Goal: Task Accomplishment & Management: Manage account settings

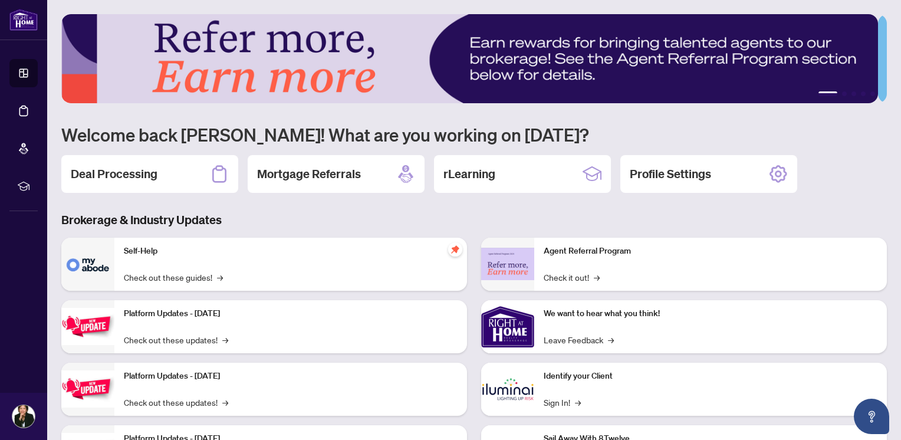
click at [108, 183] on div "Deal Processing" at bounding box center [149, 174] width 177 height 38
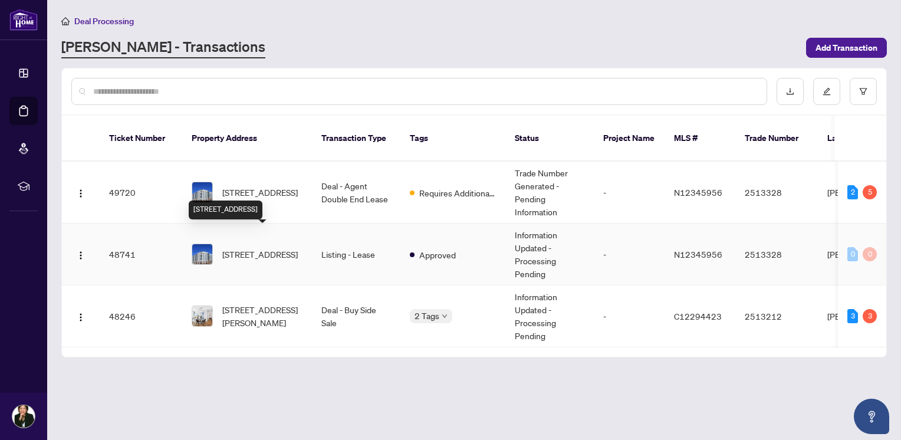
click at [243, 248] on span "[STREET_ADDRESS]" at bounding box center [259, 254] width 75 height 13
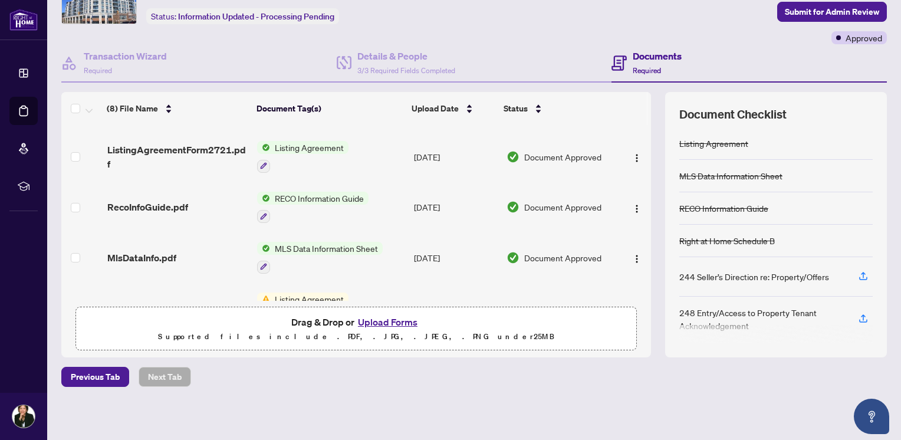
scroll to position [225, 0]
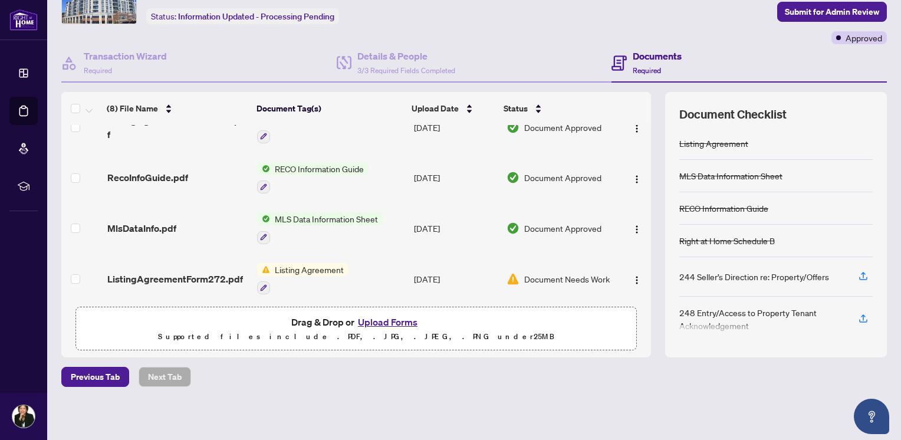
click at [560, 272] on span "Document Needs Work" at bounding box center [566, 278] width 85 height 13
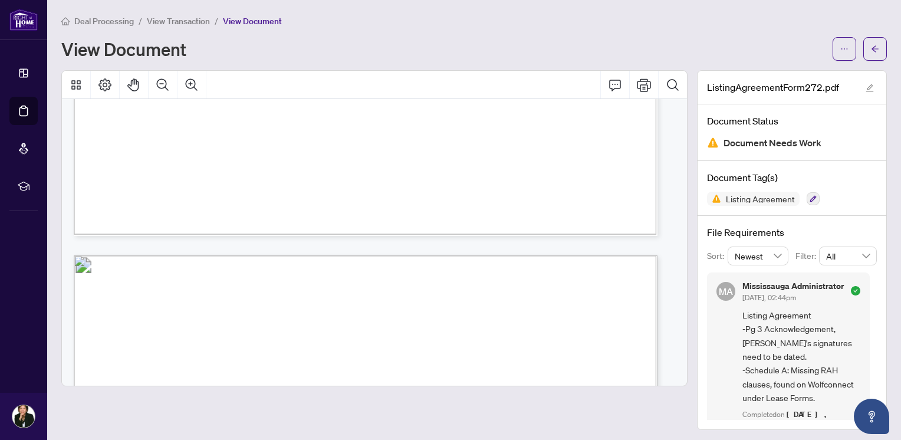
scroll to position [1120, 0]
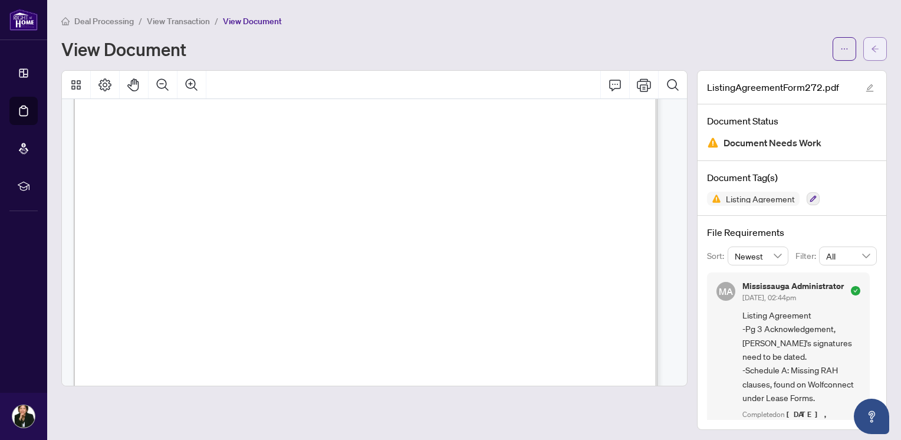
click at [871, 48] on icon "arrow-left" at bounding box center [874, 48] width 7 height 6
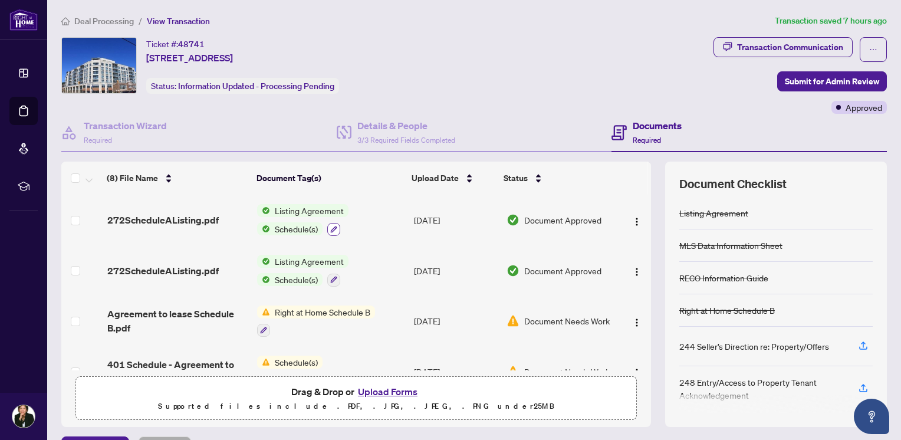
click at [330, 226] on icon "button" at bounding box center [333, 229] width 7 height 7
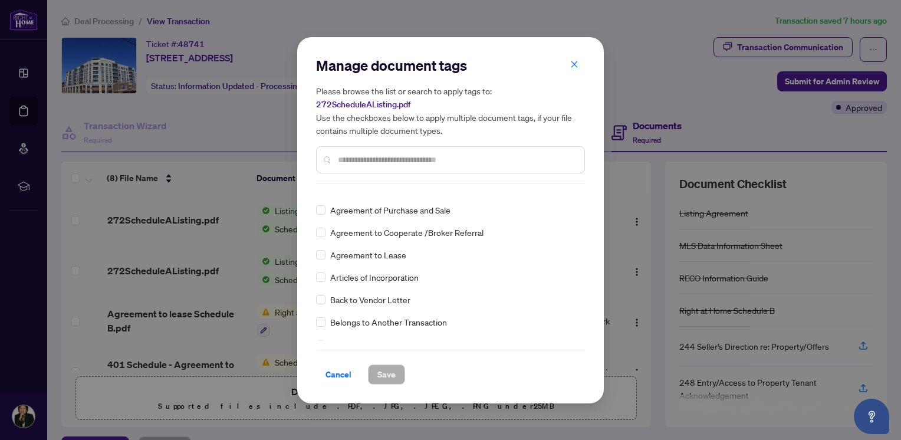
scroll to position [531, 0]
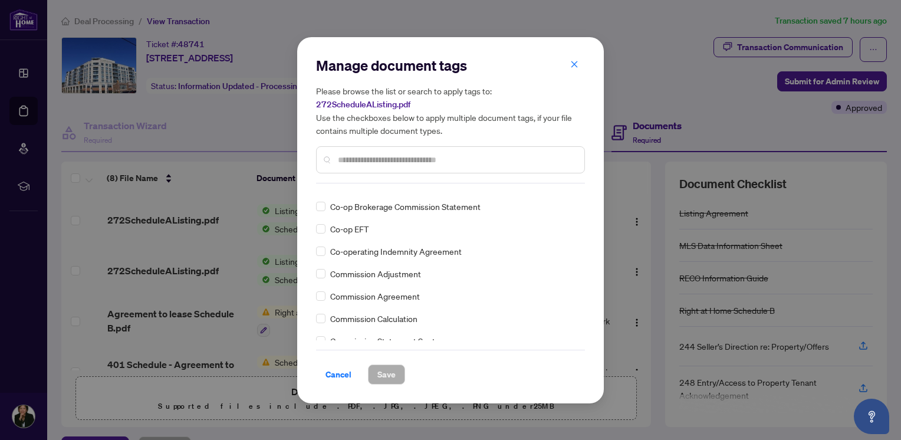
click at [241, 166] on div "Manage document tags Please browse the list or search to apply tags to: 272Sche…" at bounding box center [450, 220] width 901 height 440
click at [262, 122] on div "Manage document tags Please browse the list or search to apply tags to: 272Sche…" at bounding box center [450, 220] width 901 height 440
click at [343, 377] on span "Cancel" at bounding box center [338, 374] width 26 height 19
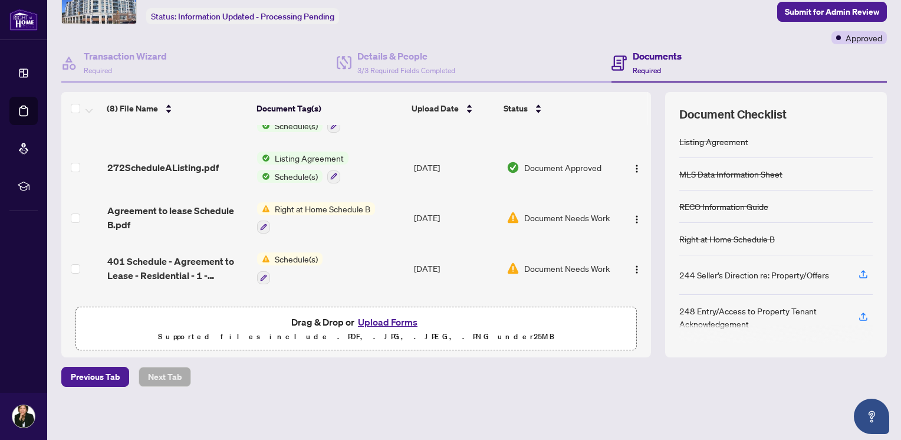
scroll to position [0, 0]
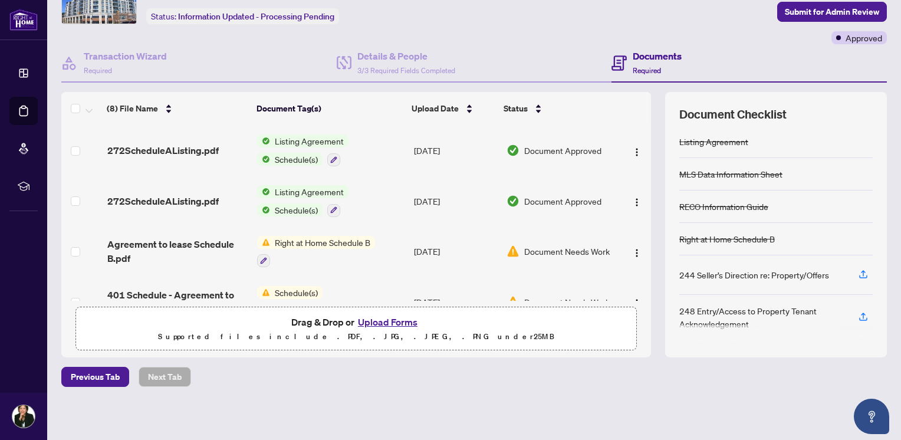
click at [312, 138] on span "Listing Agreement" at bounding box center [309, 140] width 78 height 13
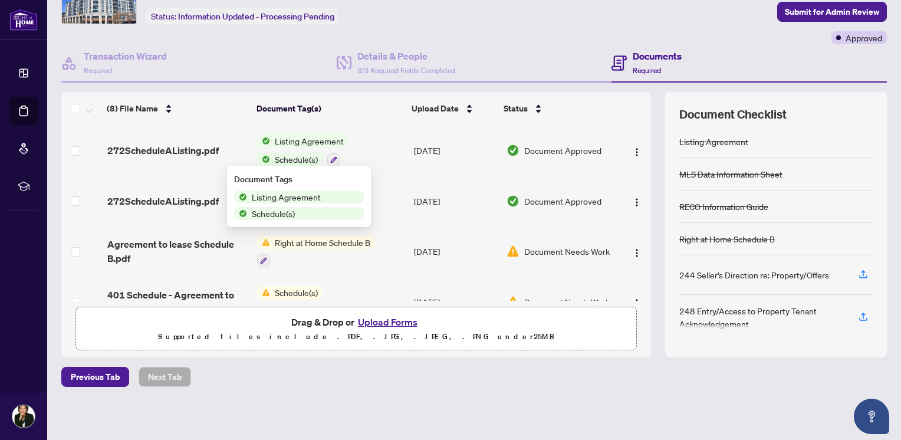
click at [271, 196] on span "Listing Agreement" at bounding box center [286, 196] width 78 height 13
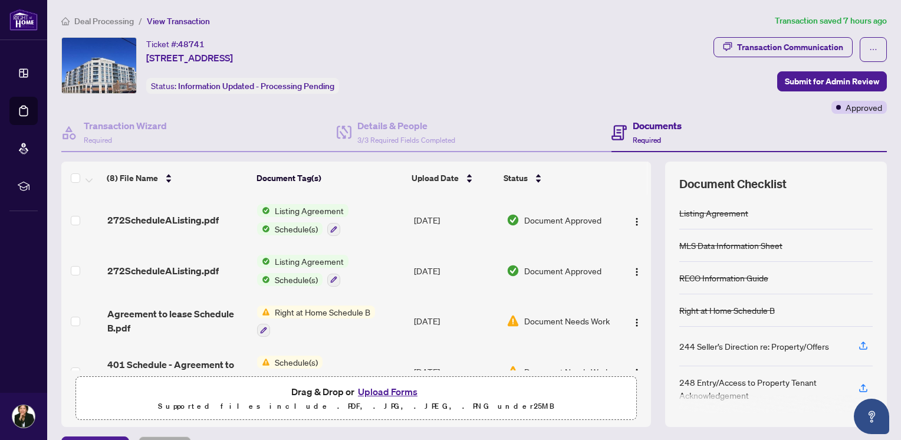
click at [285, 261] on span "Listing Agreement" at bounding box center [309, 261] width 78 height 13
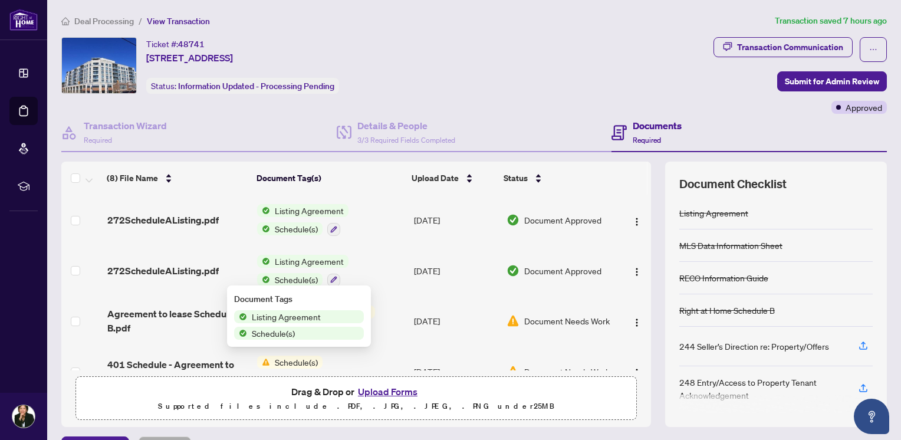
click at [277, 257] on span "Listing Agreement" at bounding box center [309, 261] width 78 height 13
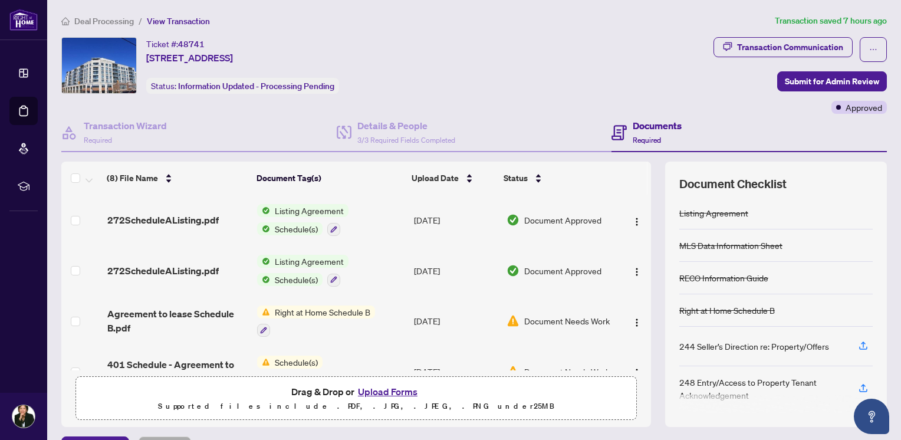
click at [293, 204] on span "Listing Agreement" at bounding box center [309, 210] width 78 height 13
click at [190, 218] on span "272ScheduleAListing.pdf" at bounding box center [162, 220] width 111 height 14
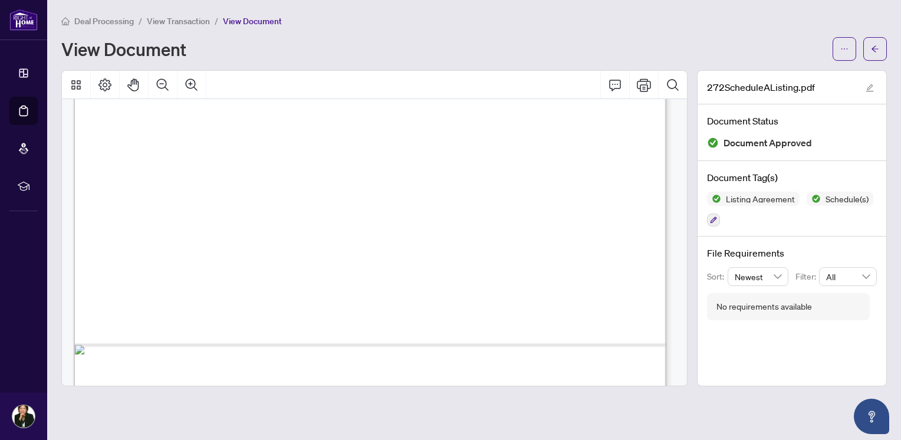
scroll to position [1301, 0]
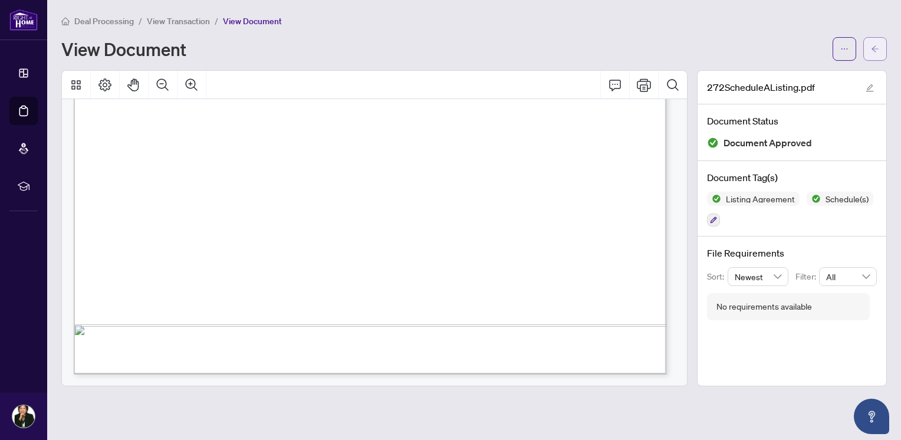
click at [869, 51] on button "button" at bounding box center [875, 49] width 24 height 24
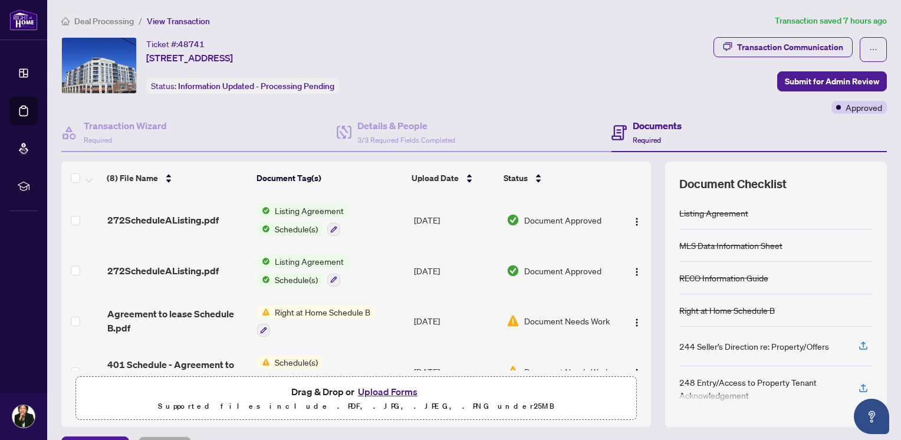
click at [297, 261] on span "Listing Agreement" at bounding box center [309, 261] width 78 height 13
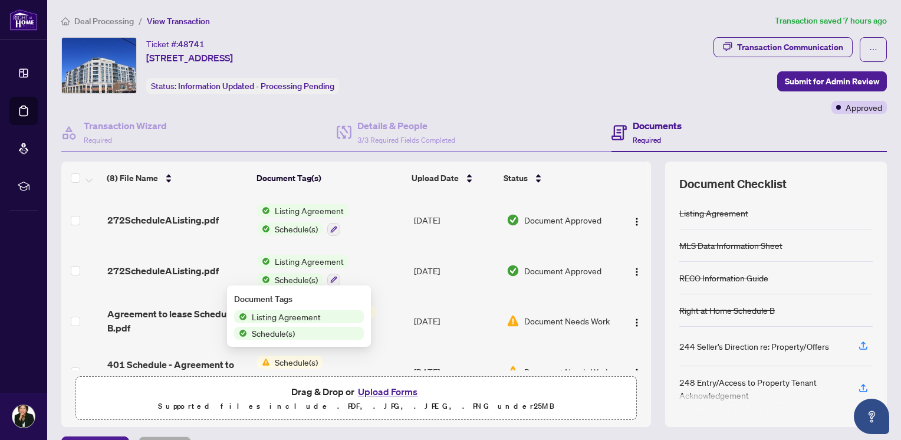
click at [297, 256] on span "Listing Agreement" at bounding box center [309, 261] width 78 height 13
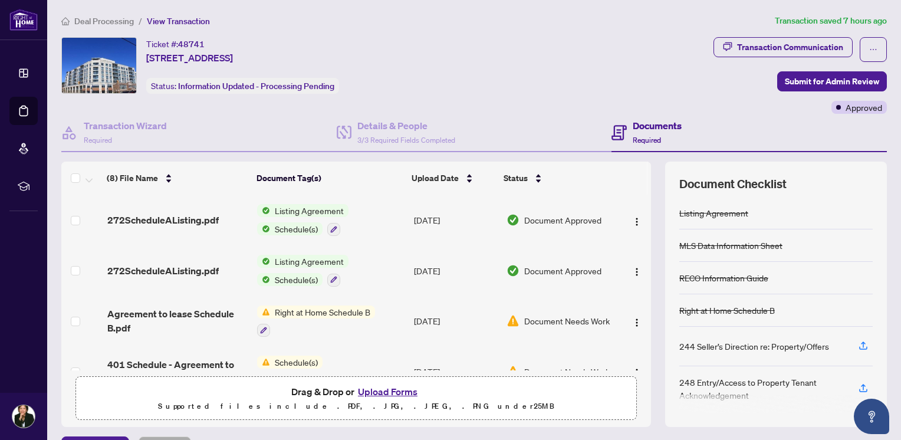
click at [297, 256] on span "Listing Agreement" at bounding box center [309, 261] width 78 height 13
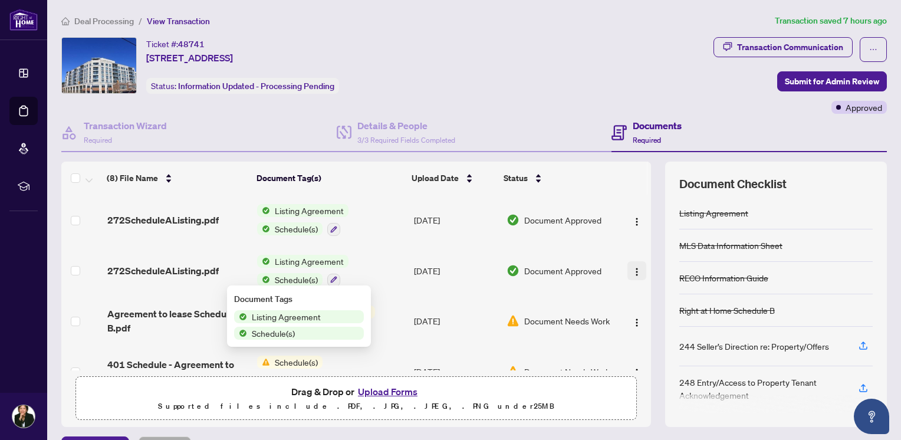
click at [632, 267] on img "button" at bounding box center [636, 271] width 9 height 9
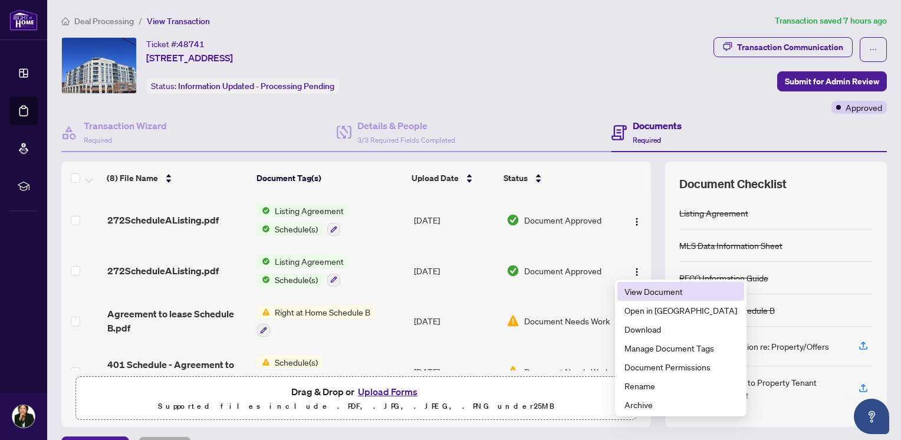
click at [654, 289] on span "View Document" at bounding box center [680, 291] width 113 height 13
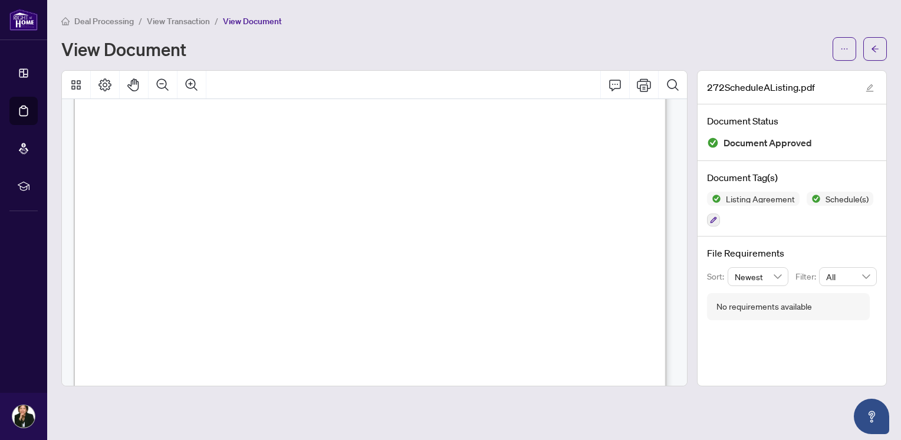
scroll to position [1301, 0]
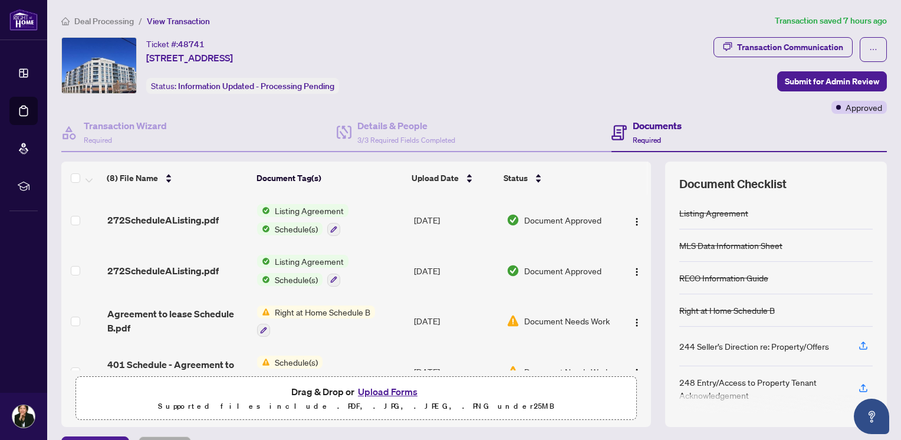
click at [547, 214] on span "Document Approved" at bounding box center [562, 219] width 77 height 13
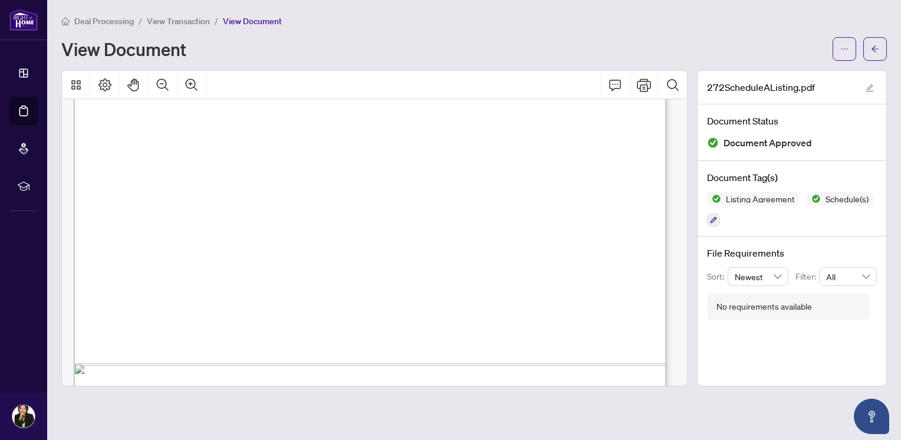
scroll to position [1301, 0]
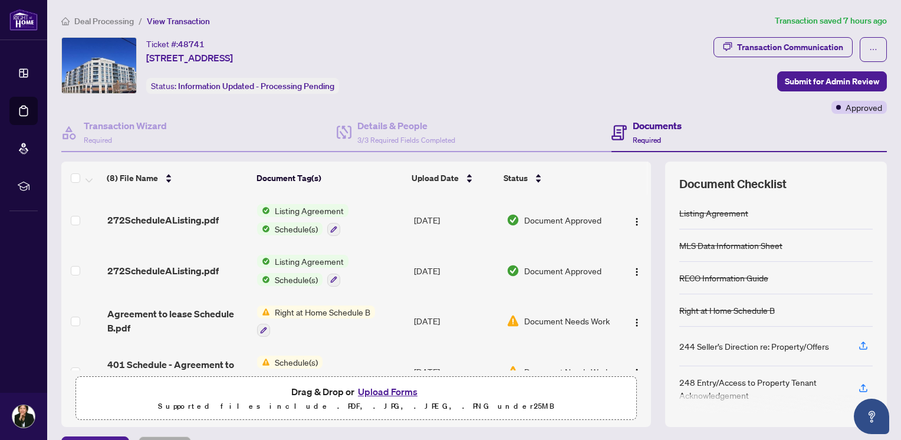
scroll to position [59, 0]
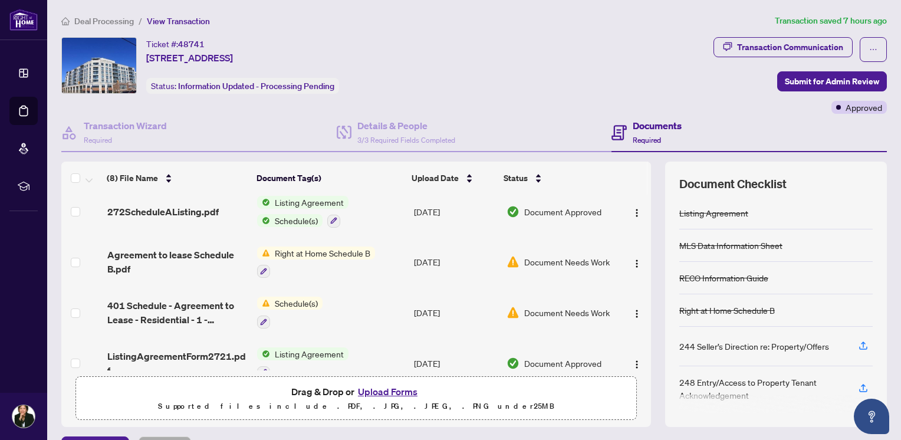
click at [323, 251] on span "Right at Home Schedule B" at bounding box center [322, 252] width 105 height 13
click at [287, 246] on span "Right at Home Schedule B" at bounding box center [322, 252] width 105 height 13
click at [542, 256] on span "Document Needs Work" at bounding box center [566, 261] width 85 height 13
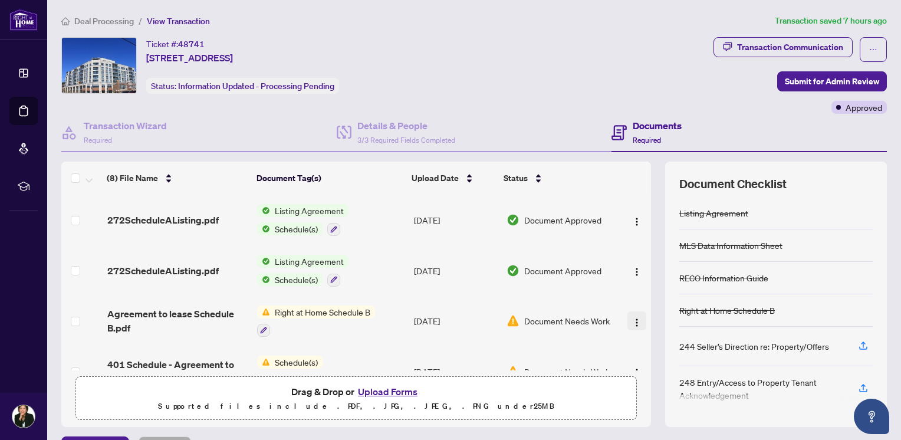
click at [627, 316] on button "button" at bounding box center [636, 320] width 19 height 19
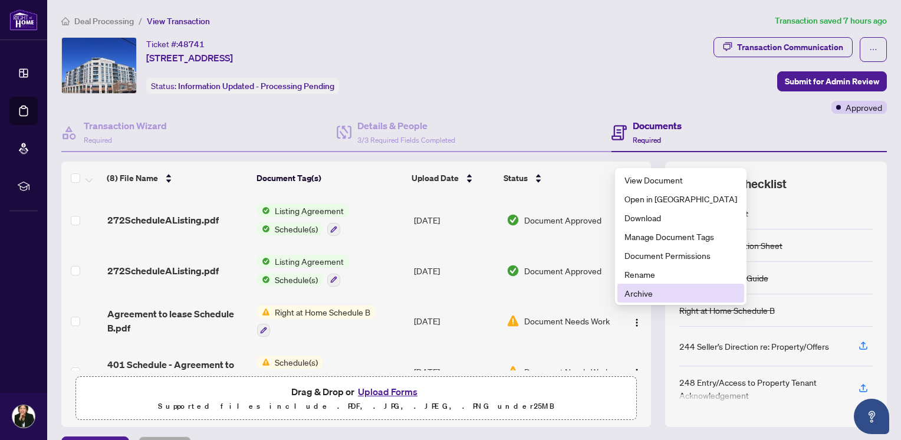
click at [627, 294] on span "Archive" at bounding box center [680, 293] width 113 height 13
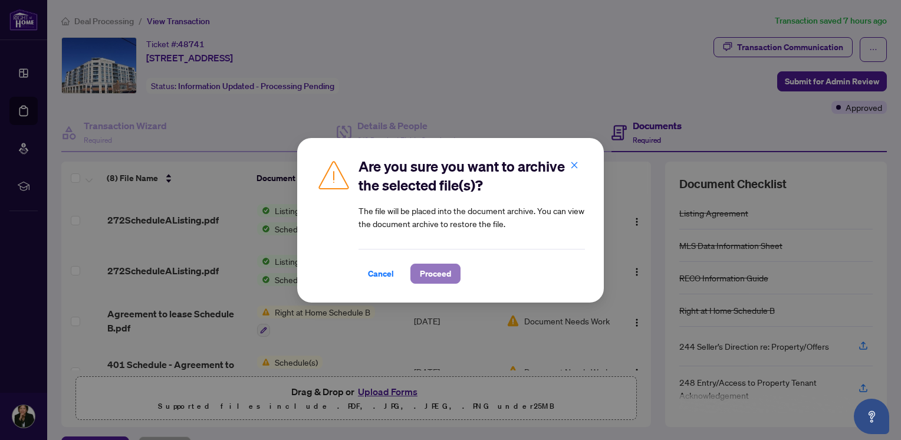
click at [441, 274] on span "Proceed" at bounding box center [435, 273] width 31 height 19
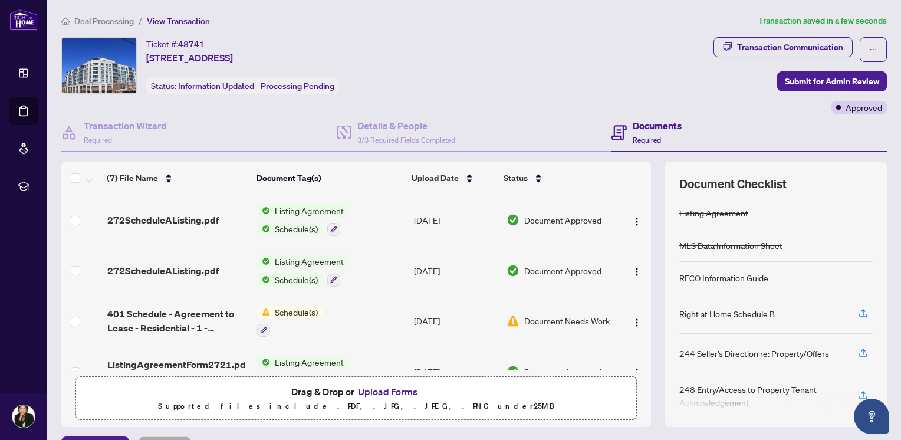
click at [297, 276] on span "Schedule(s)" at bounding box center [296, 279] width 52 height 13
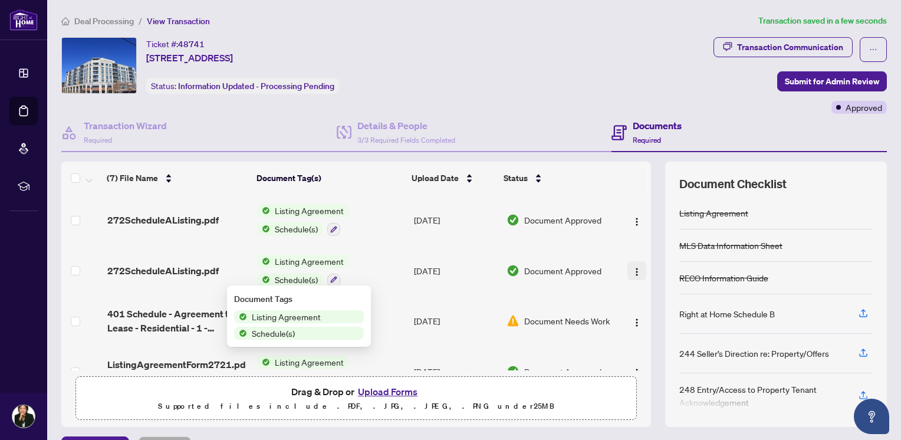
click at [632, 267] on img "button" at bounding box center [636, 271] width 9 height 9
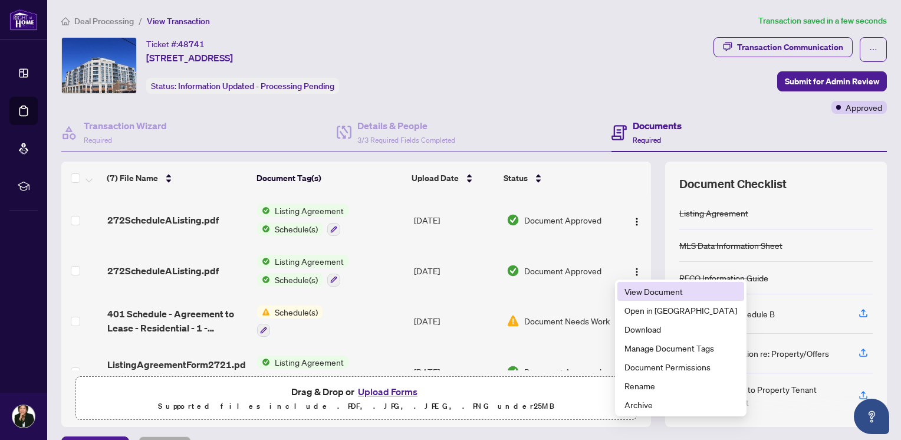
click at [651, 291] on span "View Document" at bounding box center [680, 291] width 113 height 13
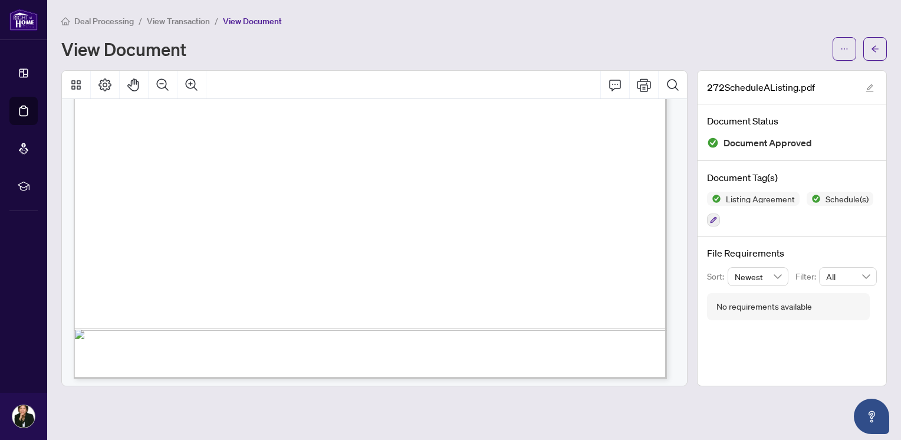
scroll to position [1301, 0]
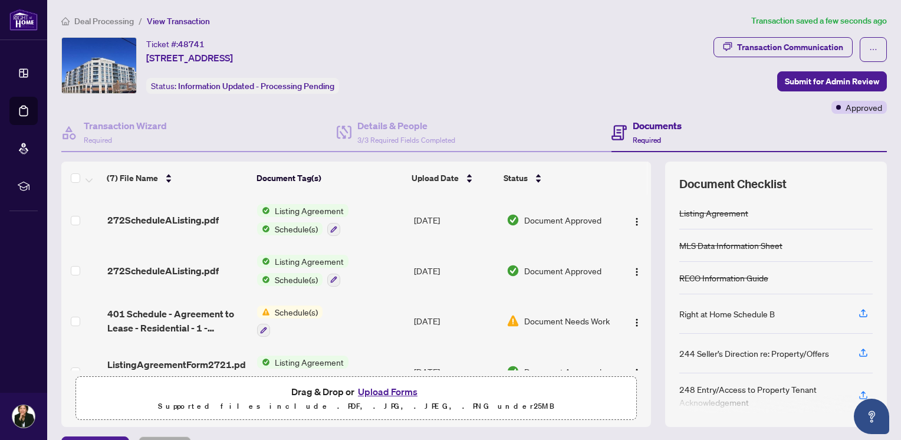
scroll to position [118, 0]
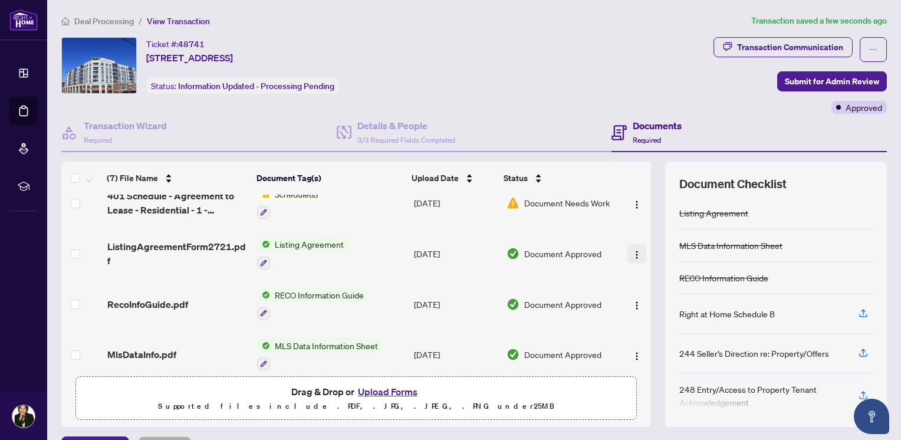
click at [632, 250] on img "button" at bounding box center [636, 254] width 9 height 9
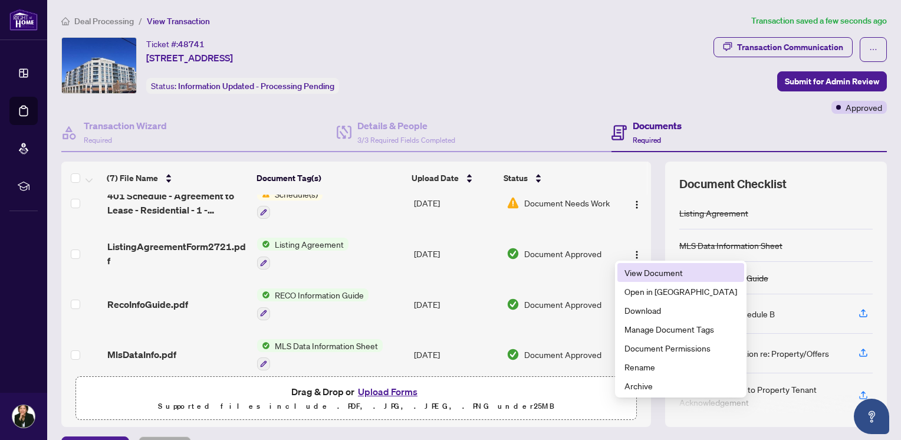
click at [639, 268] on span "View Document" at bounding box center [680, 272] width 113 height 13
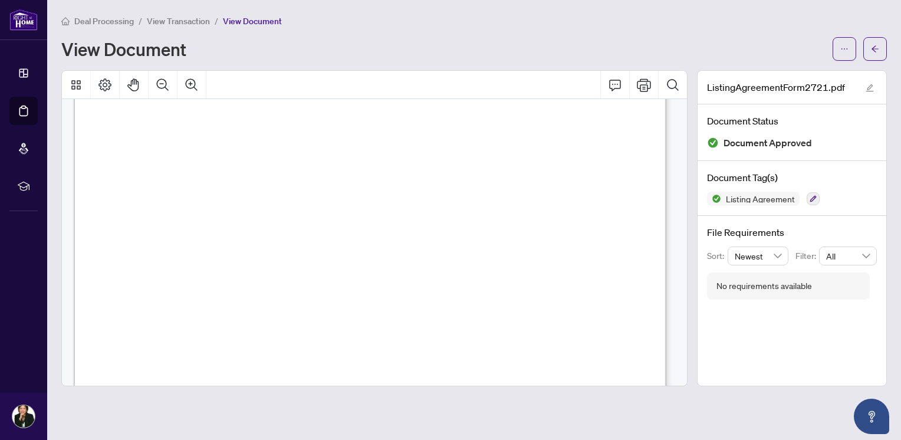
scroll to position [2886, 0]
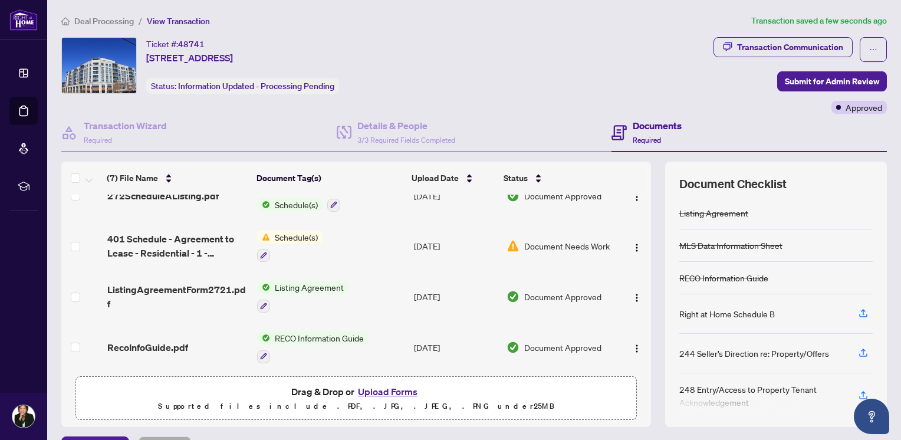
scroll to position [59, 0]
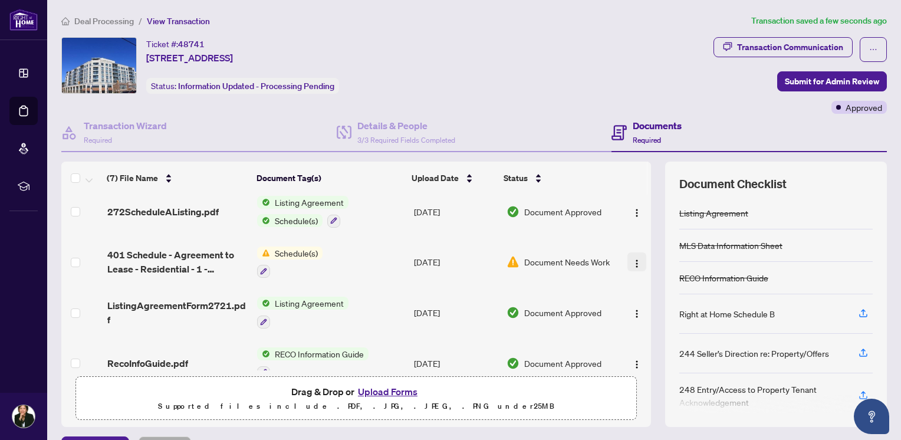
click at [632, 255] on span "button" at bounding box center [636, 261] width 9 height 13
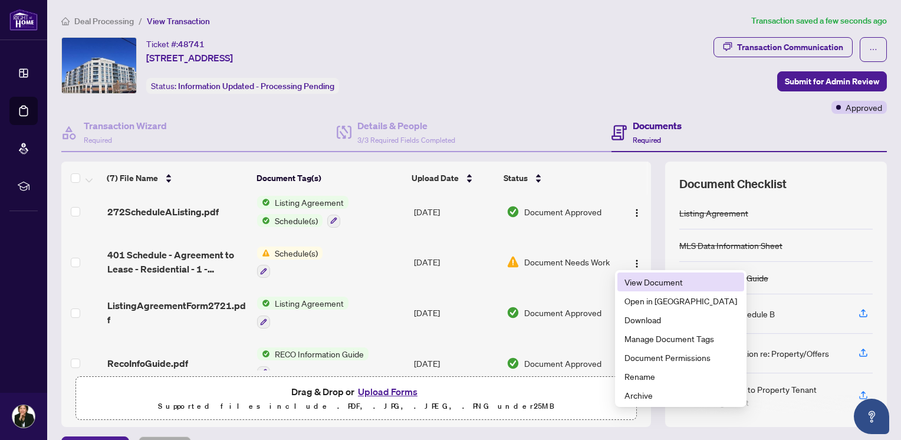
click at [630, 280] on span "View Document" at bounding box center [680, 281] width 113 height 13
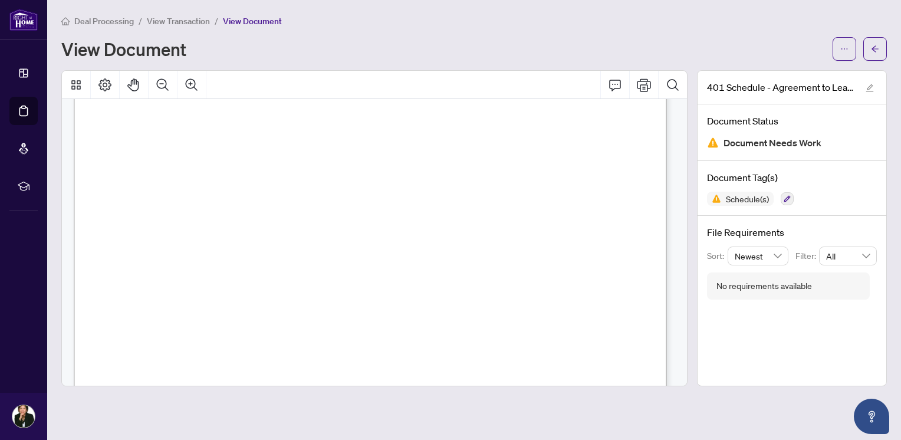
scroll to position [1290, 0]
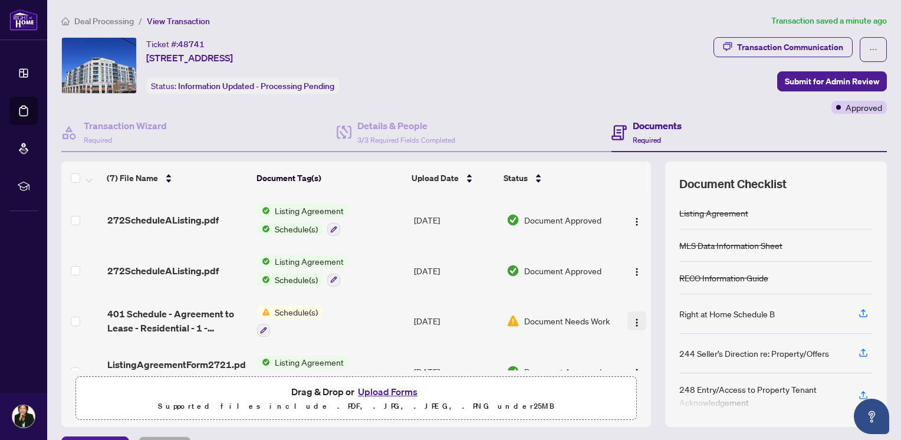
click at [632, 318] on img "button" at bounding box center [636, 322] width 9 height 9
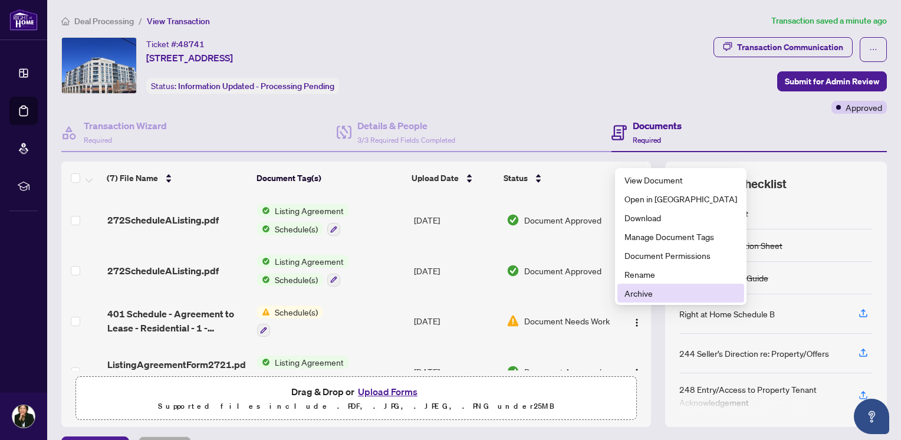
click at [633, 295] on span "Archive" at bounding box center [680, 293] width 113 height 13
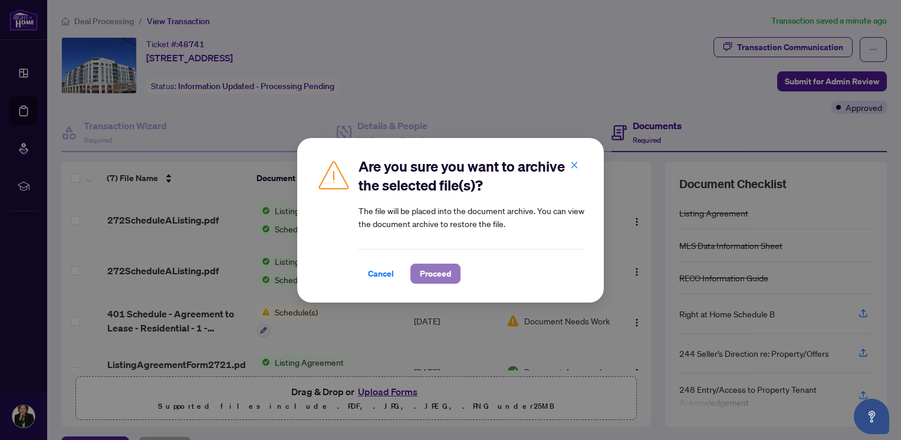
click at [420, 268] on span "Proceed" at bounding box center [435, 273] width 31 height 19
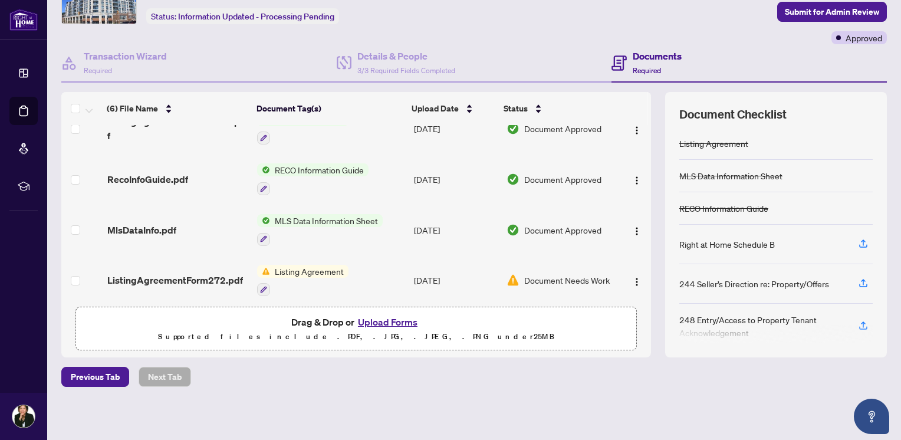
scroll to position [126, 0]
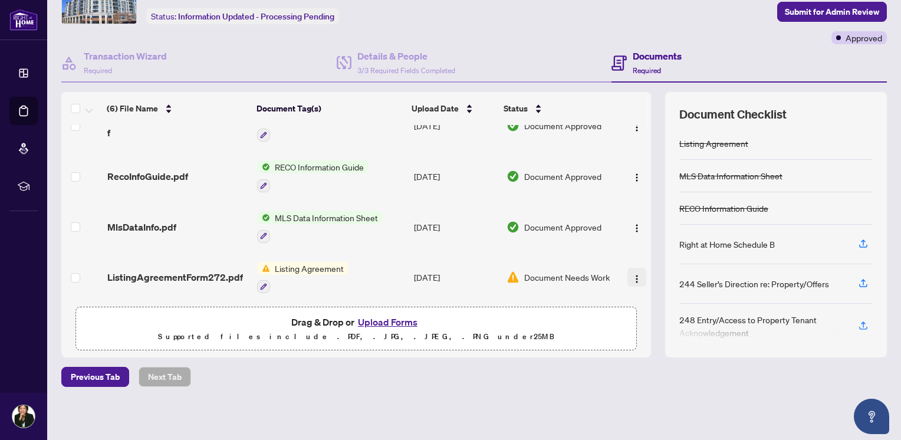
click at [632, 274] on img "button" at bounding box center [636, 278] width 9 height 9
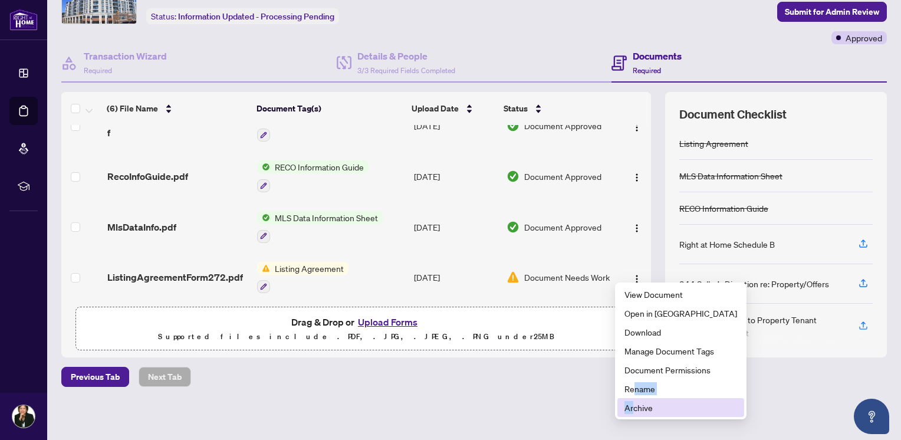
click at [634, 400] on ul "View Document Open in New Tab Download Manage Document Tags Document Permission…" at bounding box center [680, 350] width 131 height 137
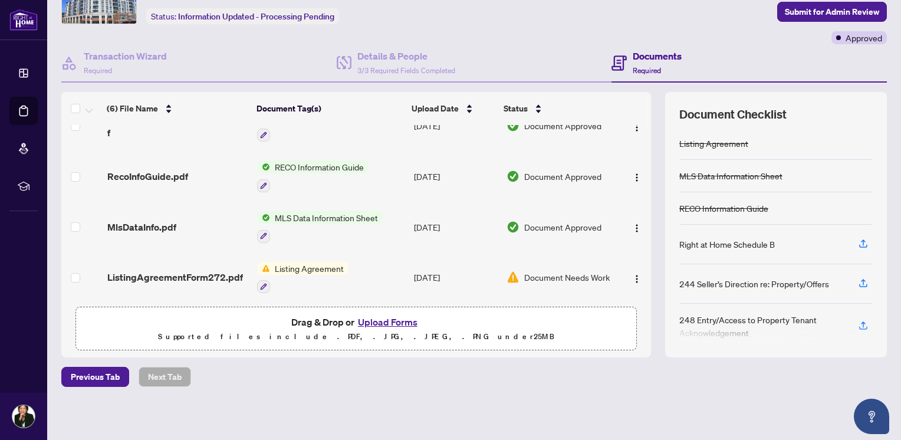
click at [545, 325] on div "Drag & Drop or Upload Forms Supported files include .PDF, .JPG, .JPEG, .PNG und…" at bounding box center [356, 328] width 546 height 29
click at [627, 269] on button "button" at bounding box center [636, 277] width 19 height 19
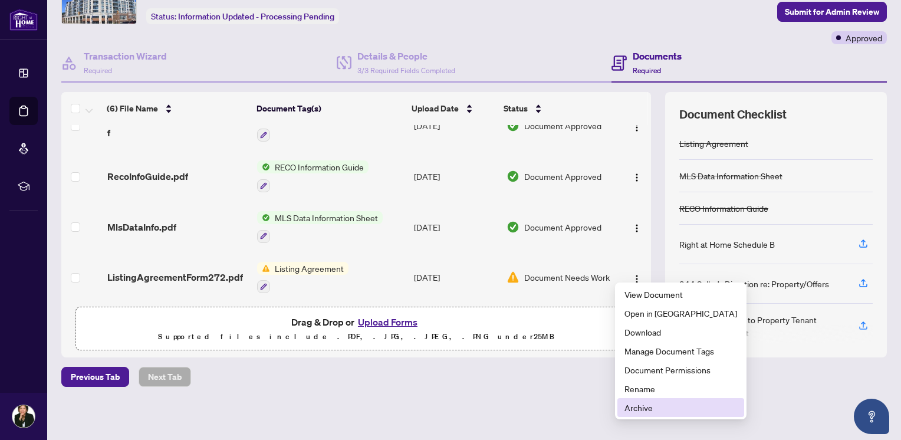
click at [641, 407] on span "Archive" at bounding box center [680, 407] width 113 height 13
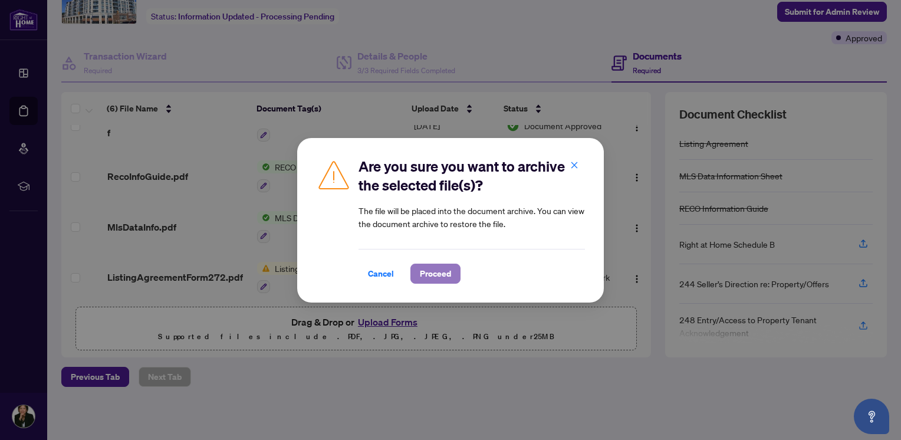
click at [439, 279] on span "Proceed" at bounding box center [435, 273] width 31 height 19
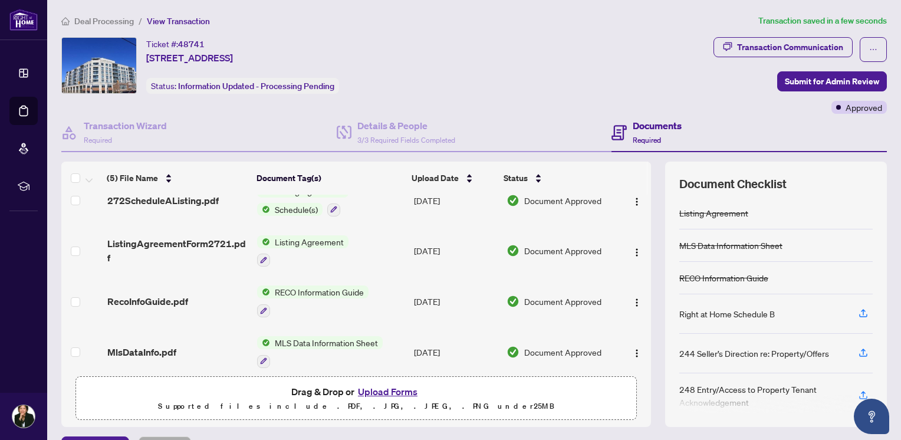
scroll to position [76, 0]
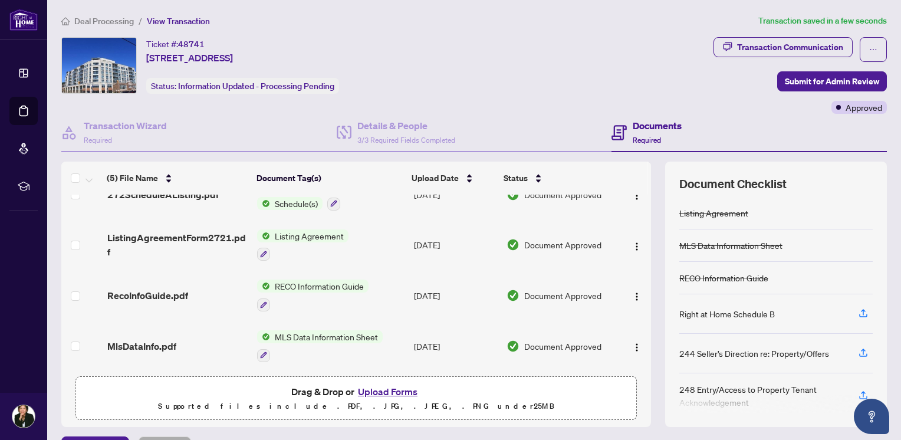
click at [292, 231] on span "Listing Agreement" at bounding box center [309, 235] width 78 height 13
click at [632, 242] on img "button" at bounding box center [636, 246] width 9 height 9
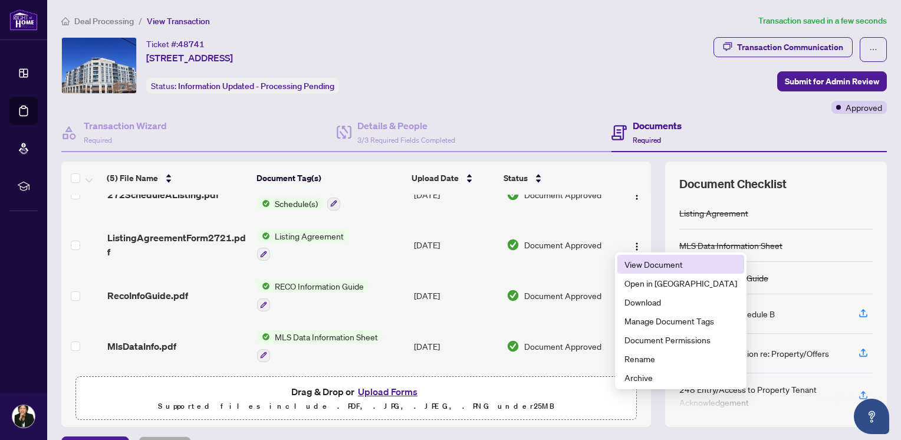
click at [644, 260] on span "View Document" at bounding box center [680, 264] width 113 height 13
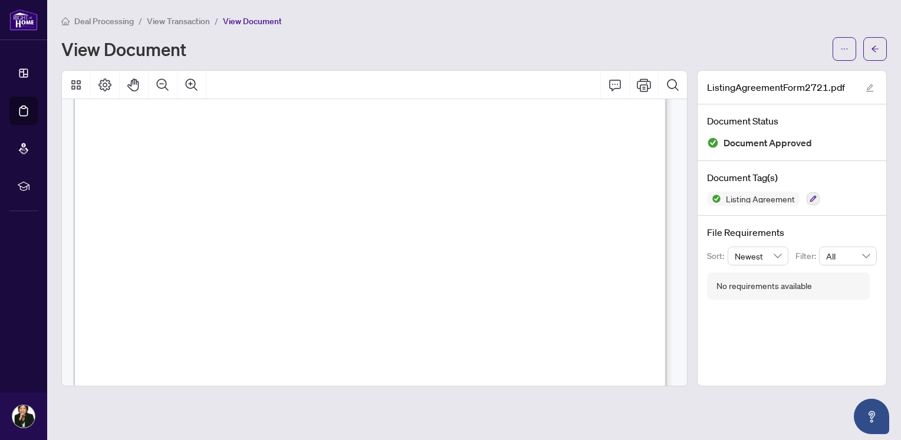
scroll to position [2414, 0]
click at [874, 47] on icon "arrow-left" at bounding box center [875, 49] width 8 height 8
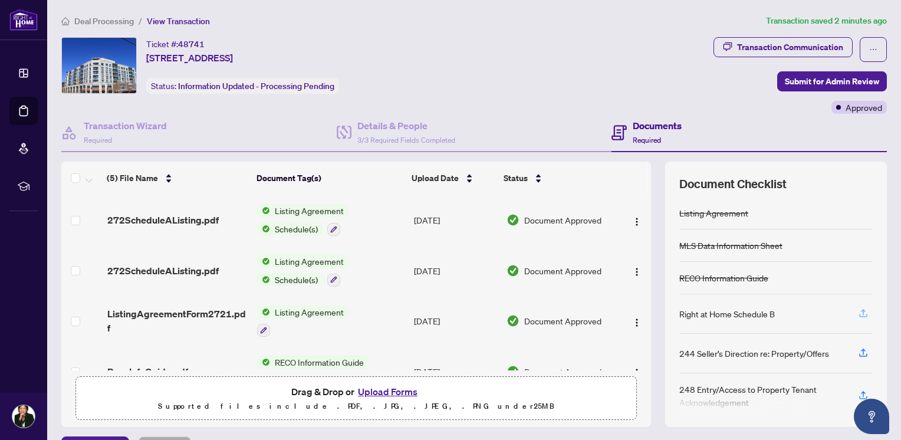
click at [858, 308] on icon "button" at bounding box center [863, 313] width 11 height 11
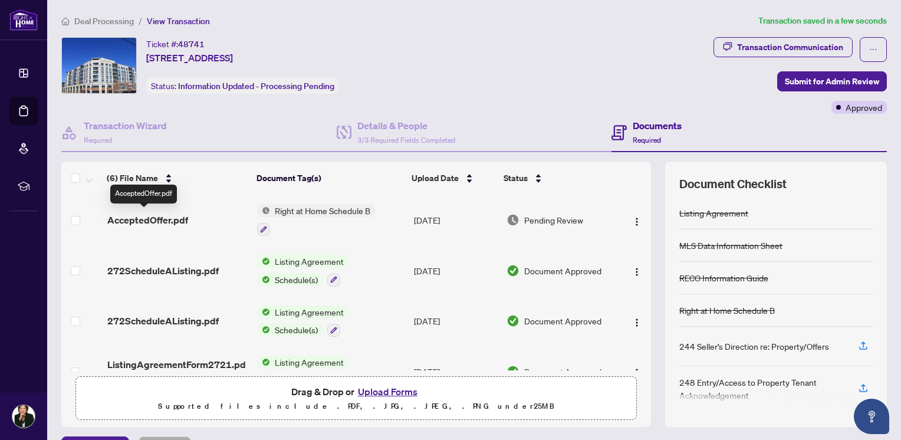
click at [149, 216] on span "AcceptedOffer.pdf" at bounding box center [147, 220] width 81 height 14
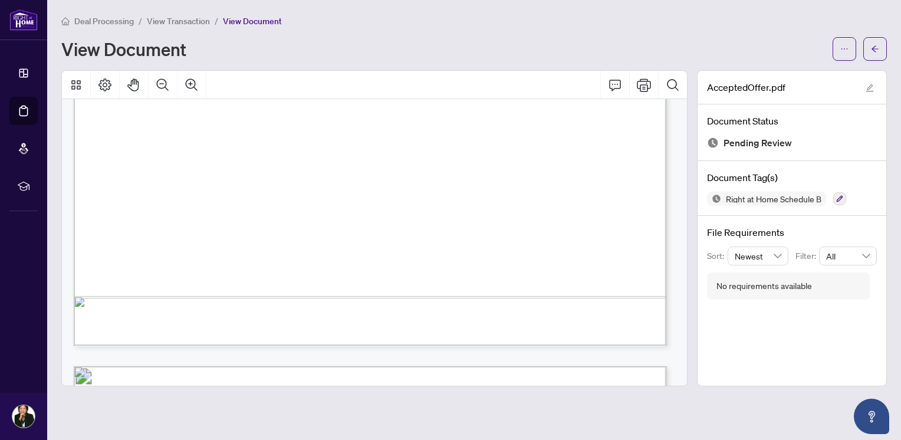
scroll to position [5247, 0]
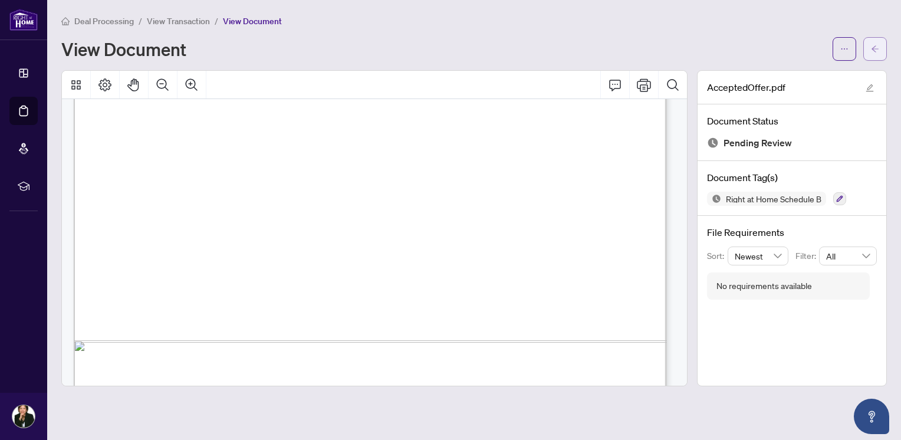
click at [876, 45] on icon "arrow-left" at bounding box center [875, 49] width 8 height 8
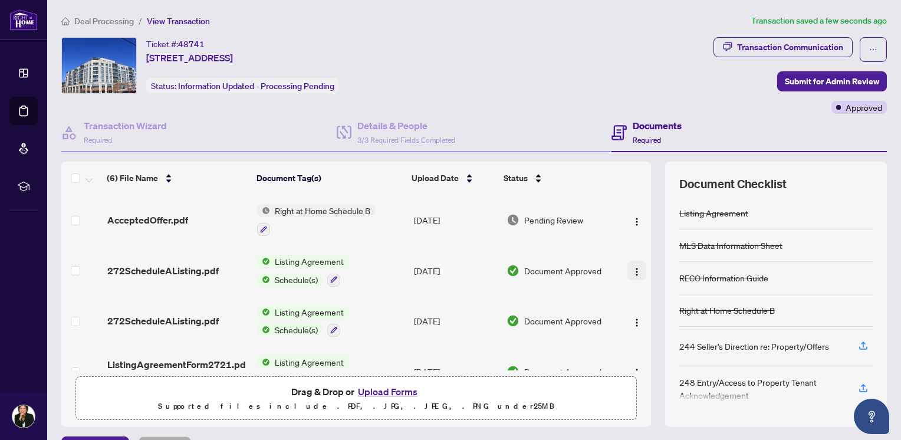
click at [632, 267] on img "button" at bounding box center [636, 271] width 9 height 9
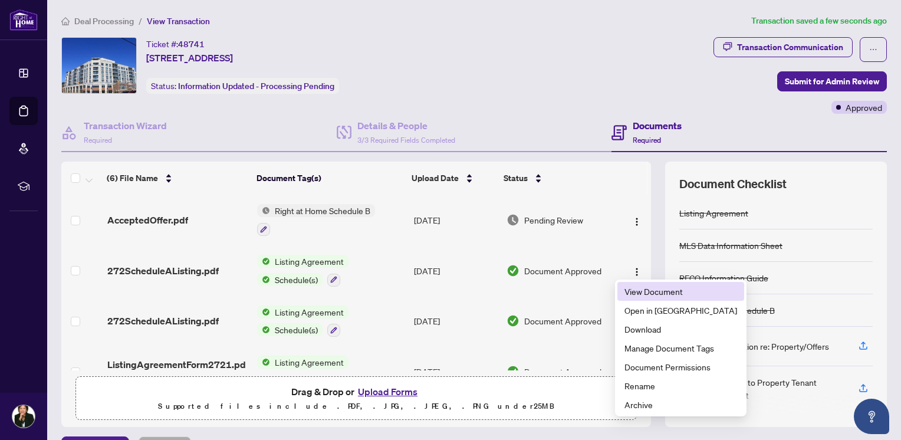
click at [643, 291] on span "View Document" at bounding box center [680, 291] width 113 height 13
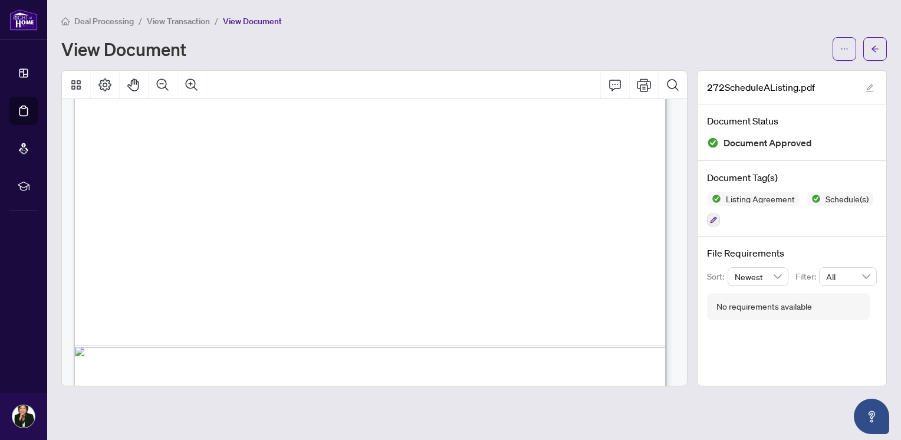
scroll to position [1301, 0]
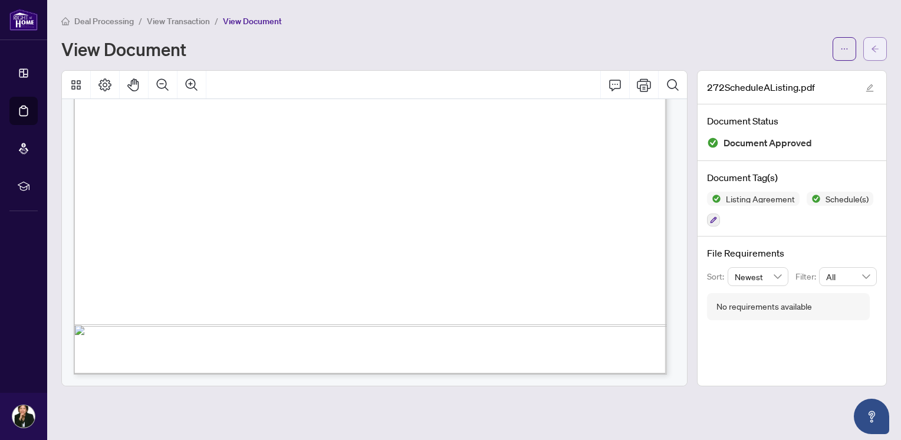
click at [868, 45] on button "button" at bounding box center [875, 49] width 24 height 24
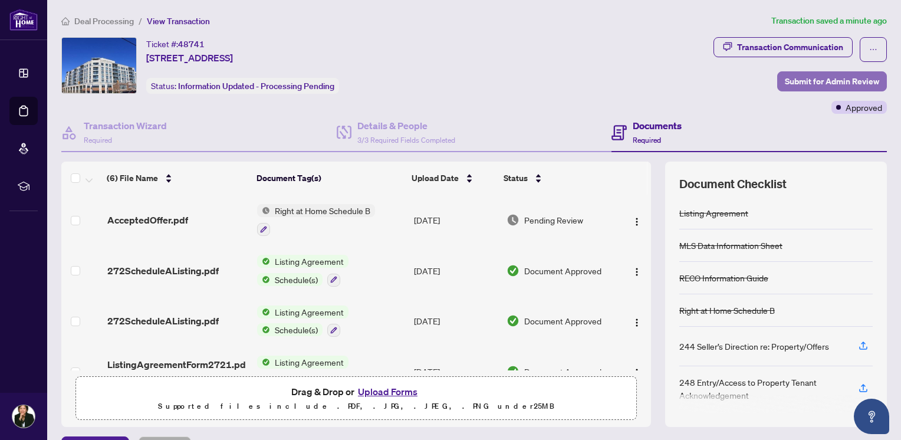
click at [812, 80] on span "Submit for Admin Review" at bounding box center [832, 81] width 94 height 19
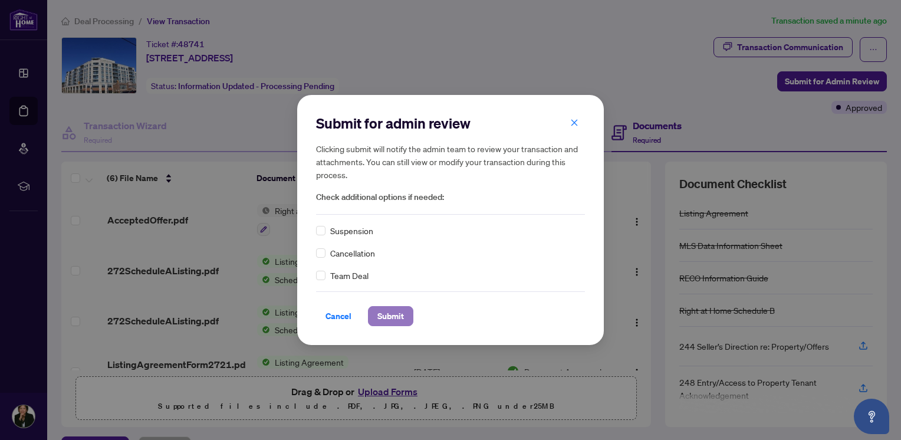
click at [377, 318] on span "Submit" at bounding box center [390, 316] width 27 height 19
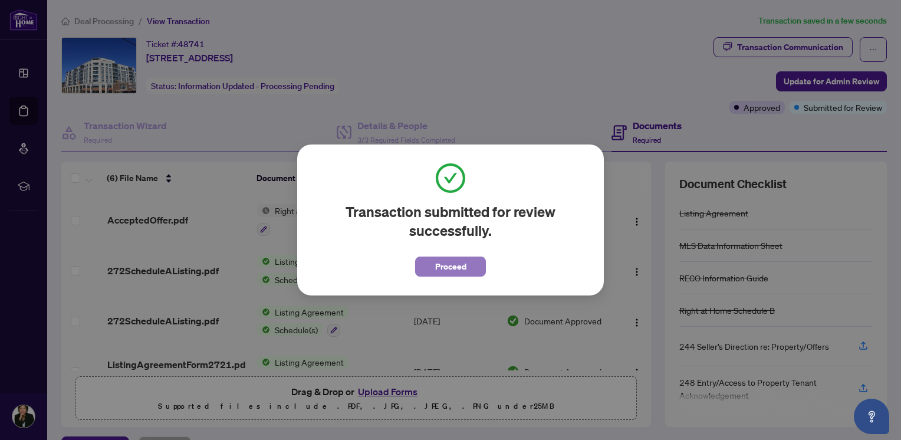
click at [448, 265] on span "Proceed" at bounding box center [450, 266] width 31 height 19
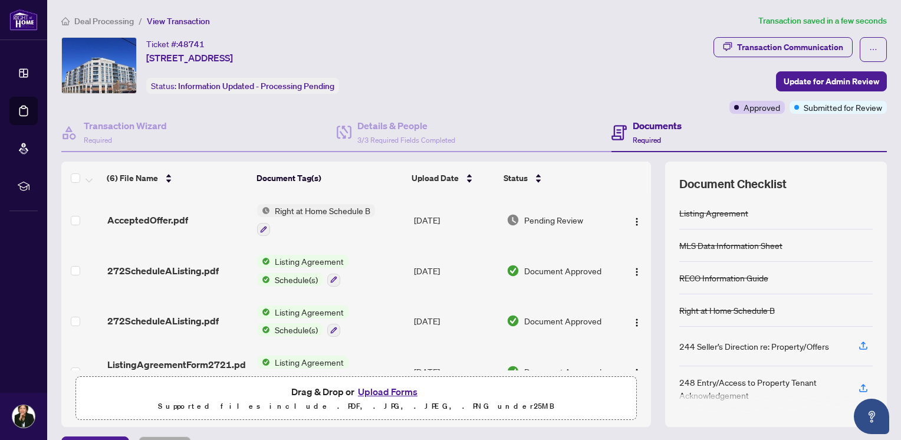
click at [307, 210] on span "Right at Home Schedule B" at bounding box center [322, 210] width 105 height 13
click at [359, 184] on th "Document Tag(s)" at bounding box center [329, 178] width 155 height 33
click at [525, 44] on div "Ticket #: 48741 316-4600 Steeles Ave, Markham, Ontario L3R 0L2, Canada Status: …" at bounding box center [384, 65] width 647 height 57
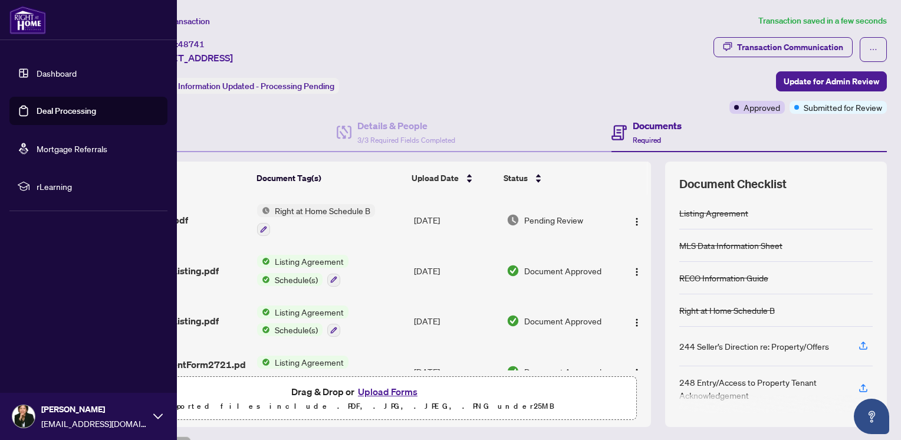
click at [49, 71] on link "Dashboard" at bounding box center [57, 73] width 40 height 11
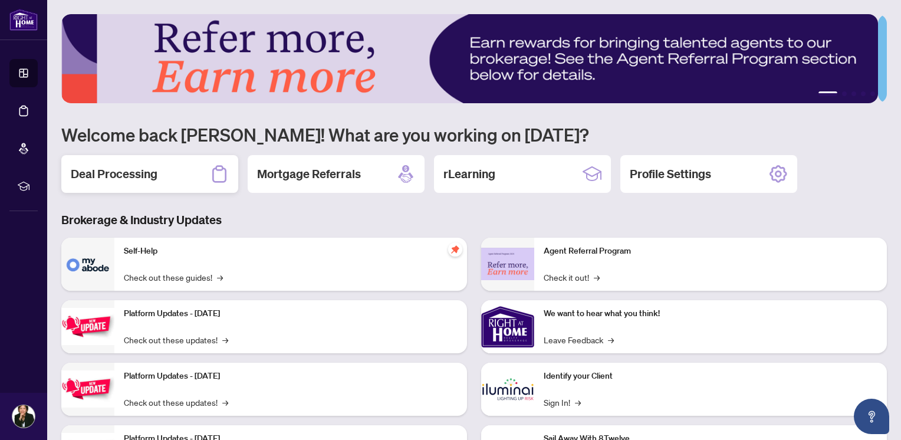
click at [135, 182] on div "Deal Processing" at bounding box center [149, 174] width 177 height 38
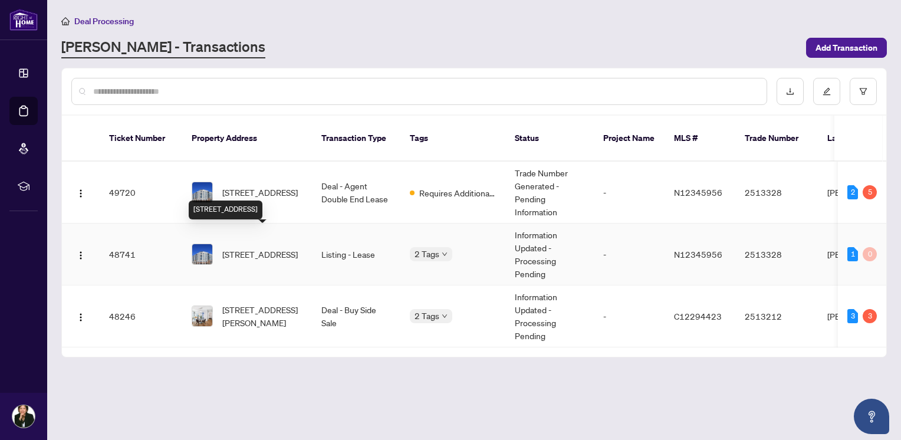
click at [262, 248] on span "[STREET_ADDRESS]" at bounding box center [259, 254] width 75 height 13
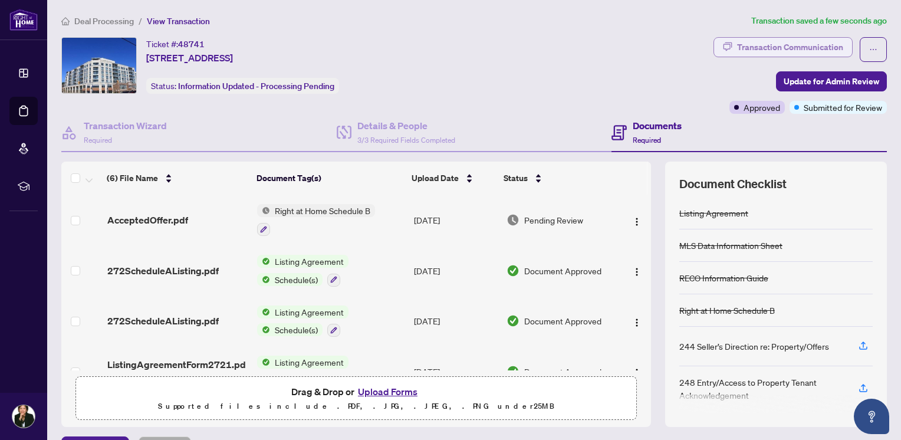
click at [774, 44] on div "Transaction Communication" at bounding box center [790, 47] width 106 height 19
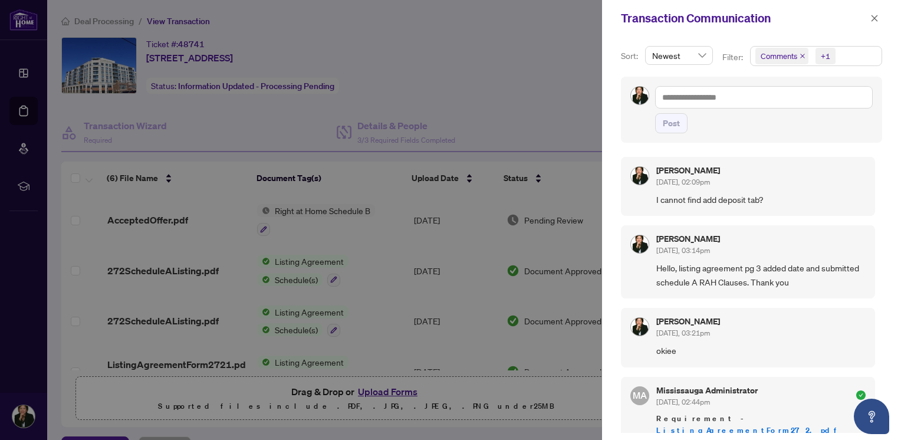
click at [505, 61] on div at bounding box center [450, 220] width 901 height 440
click at [874, 17] on icon "close" at bounding box center [874, 18] width 8 height 8
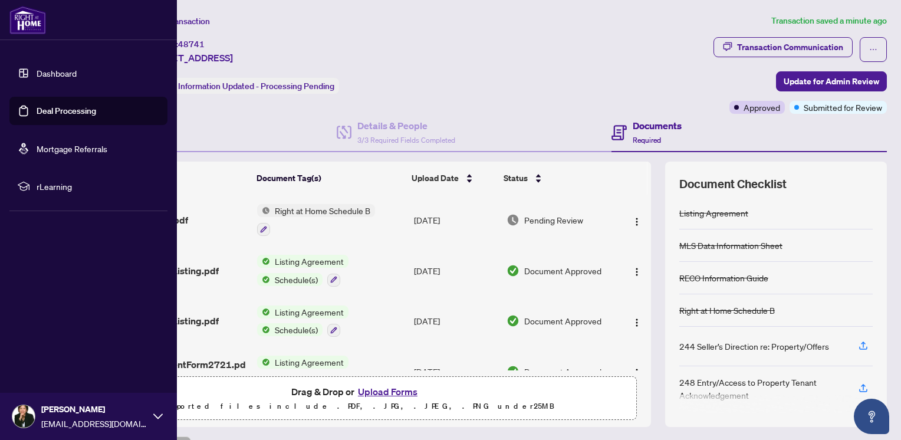
click at [51, 72] on link "Dashboard" at bounding box center [57, 73] width 40 height 11
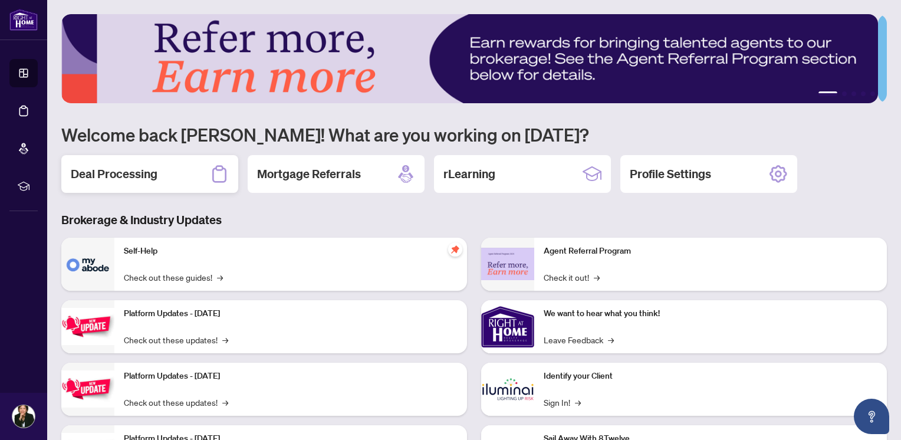
click at [125, 173] on h2 "Deal Processing" at bounding box center [114, 174] width 87 height 17
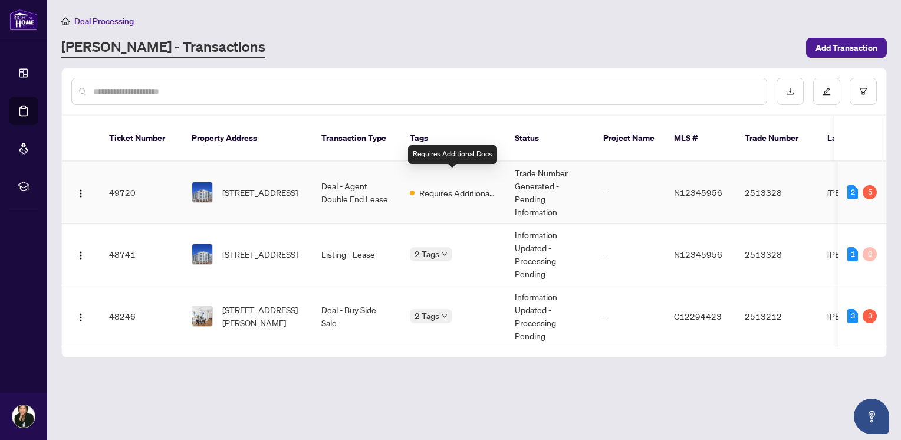
click at [467, 186] on span "Requires Additional Docs" at bounding box center [457, 192] width 77 height 13
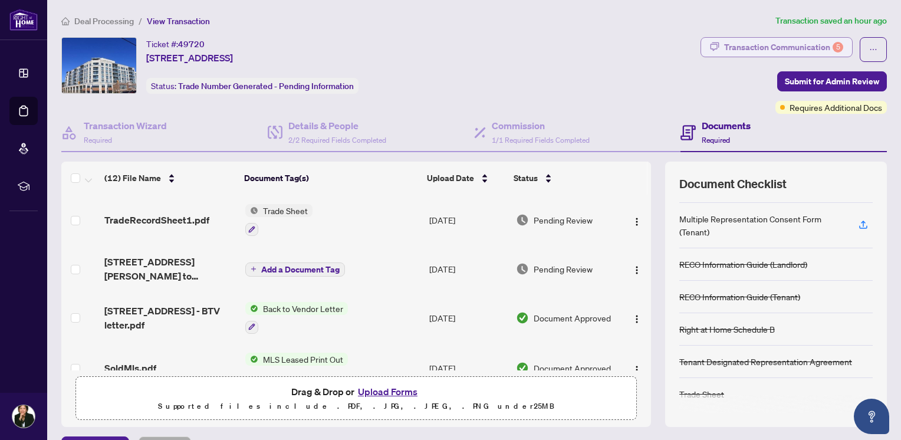
click at [762, 48] on div "Transaction Communication 5" at bounding box center [783, 47] width 119 height 19
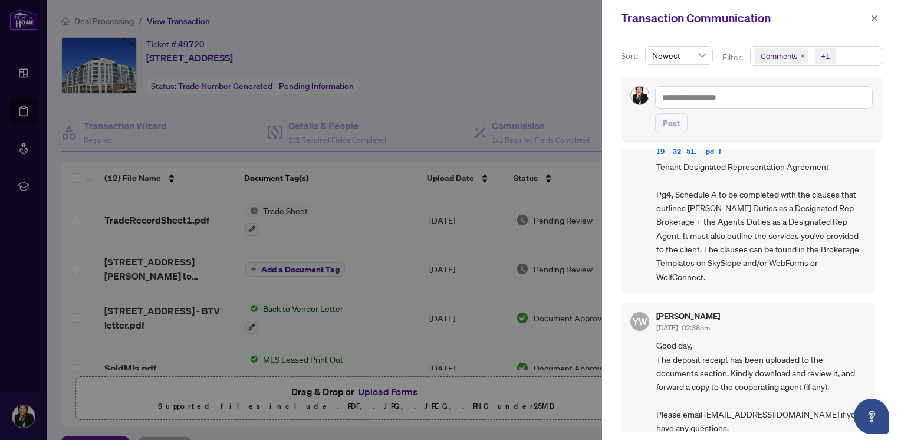
scroll to position [1000, 0]
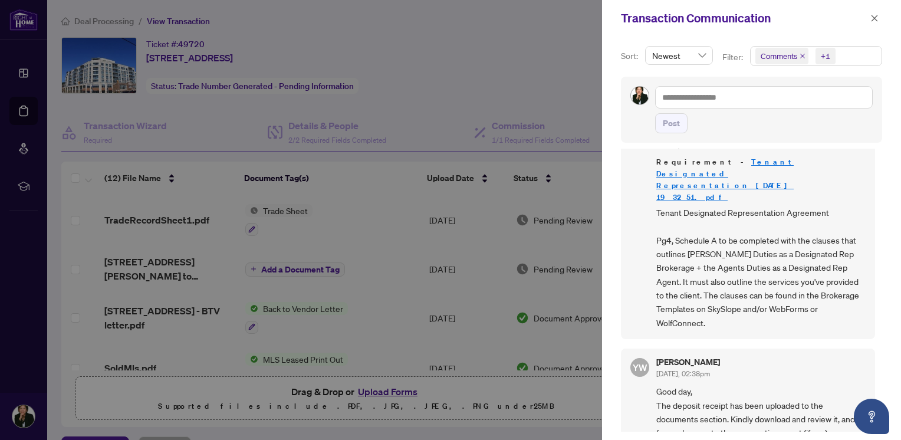
click at [534, 75] on div at bounding box center [450, 220] width 901 height 440
click at [532, 35] on div at bounding box center [450, 220] width 901 height 440
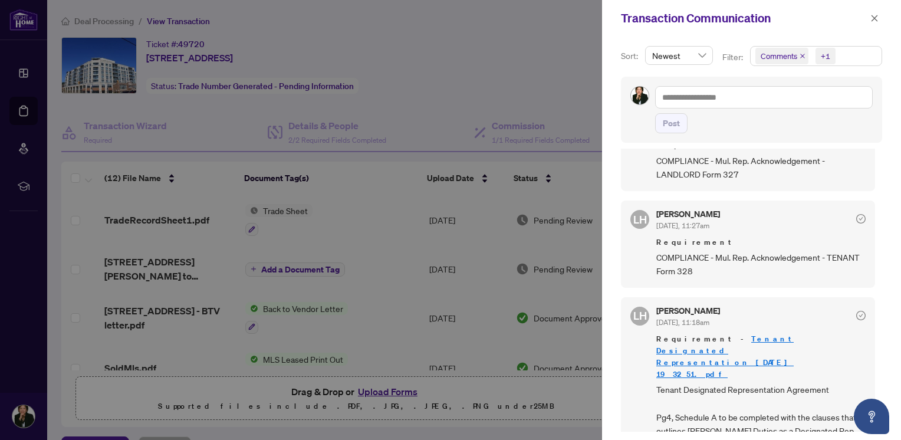
scroll to position [882, 0]
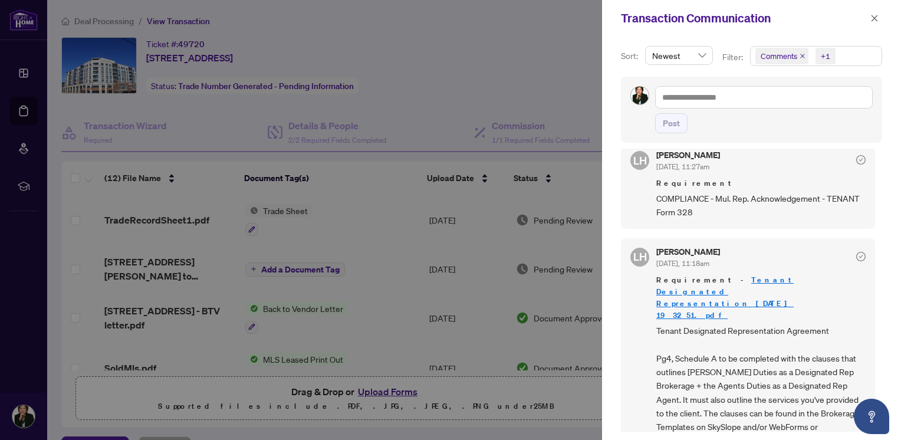
click at [774, 275] on link "Tenant Designated Representation_[DATE] 19_32_51.pdf" at bounding box center [724, 297] width 137 height 45
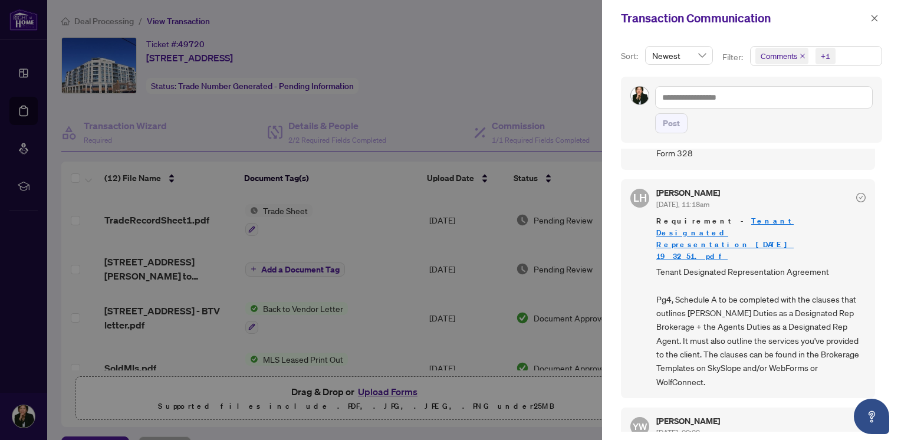
scroll to position [1000, 0]
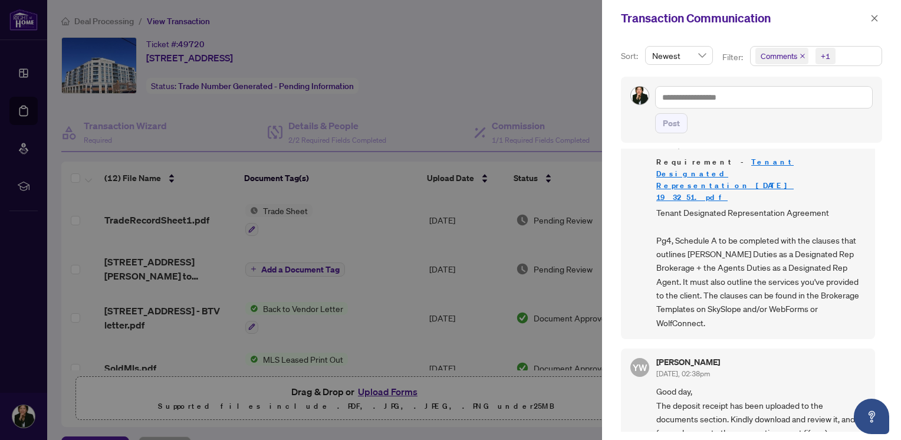
click at [539, 34] on div at bounding box center [450, 220] width 901 height 440
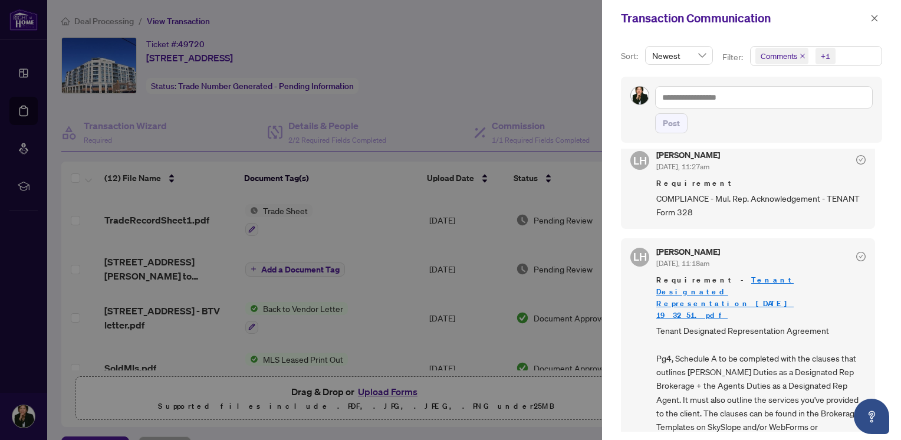
scroll to position [823, 0]
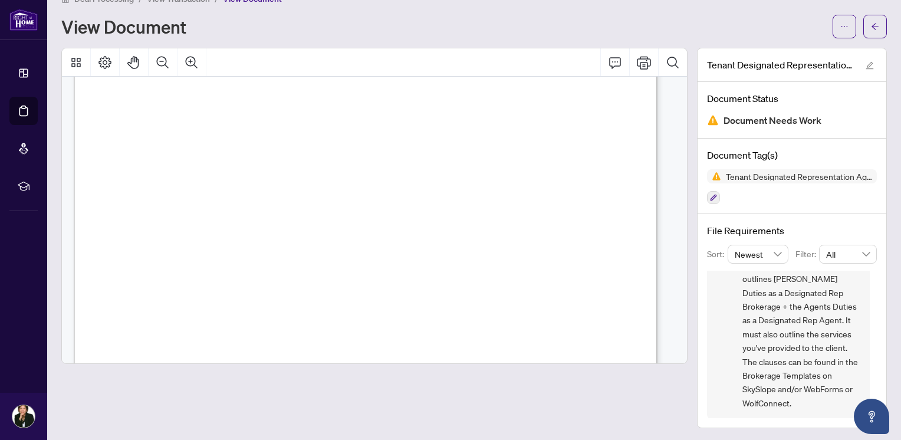
scroll to position [59, 0]
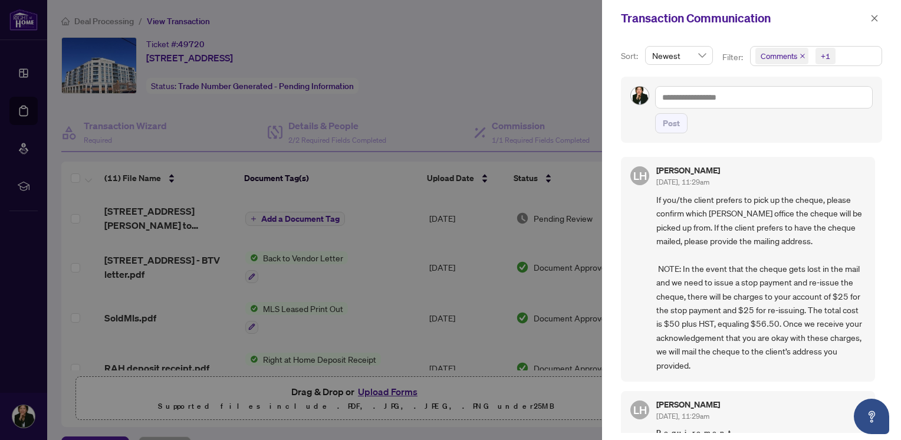
scroll to position [6, 0]
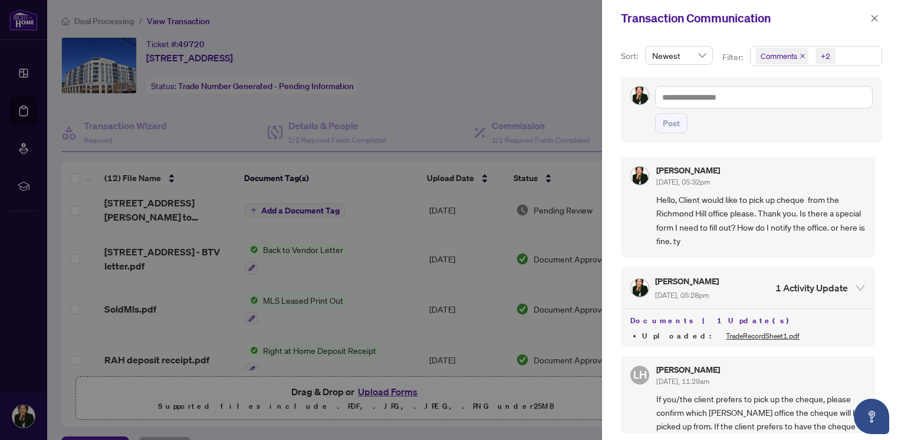
scroll to position [1061, 0]
